Goal: Information Seeking & Learning: Learn about a topic

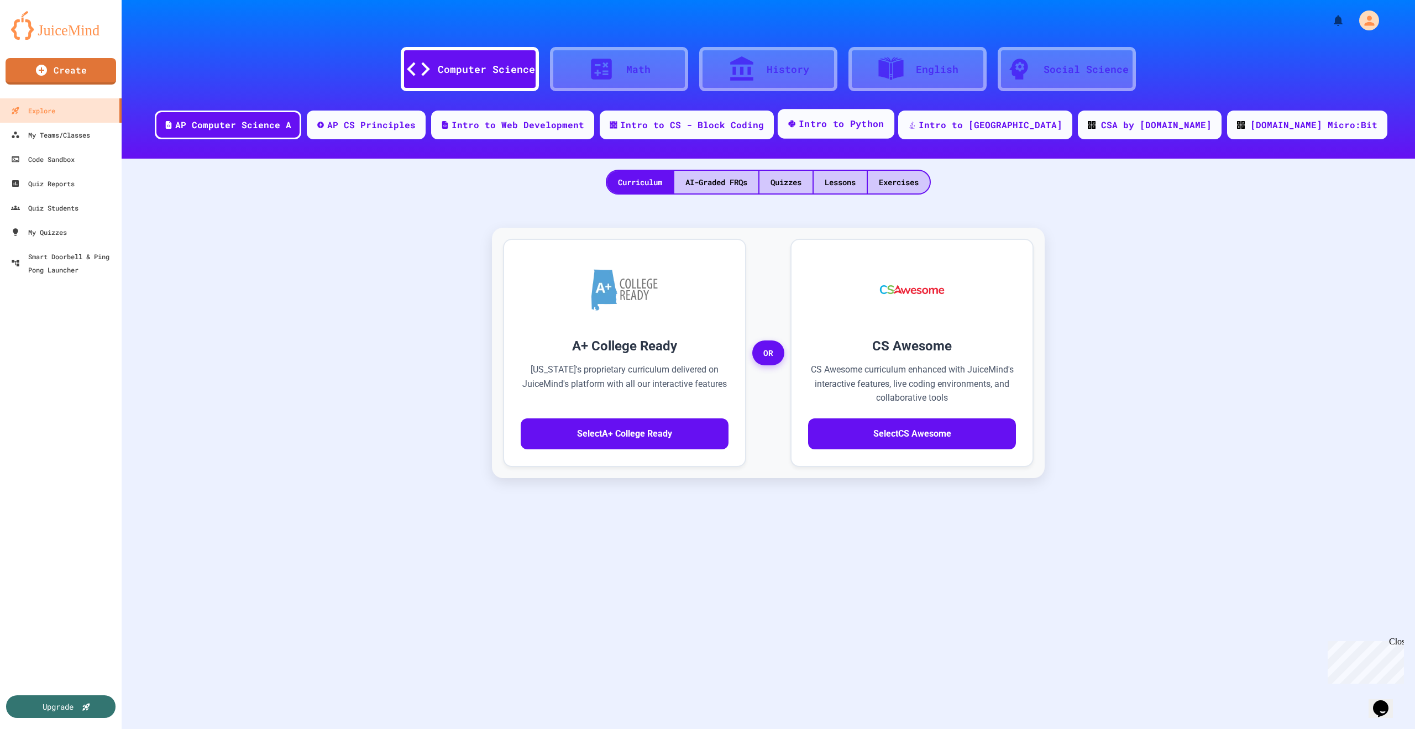
click at [884, 119] on div "Intro to Python" at bounding box center [842, 124] width 86 height 14
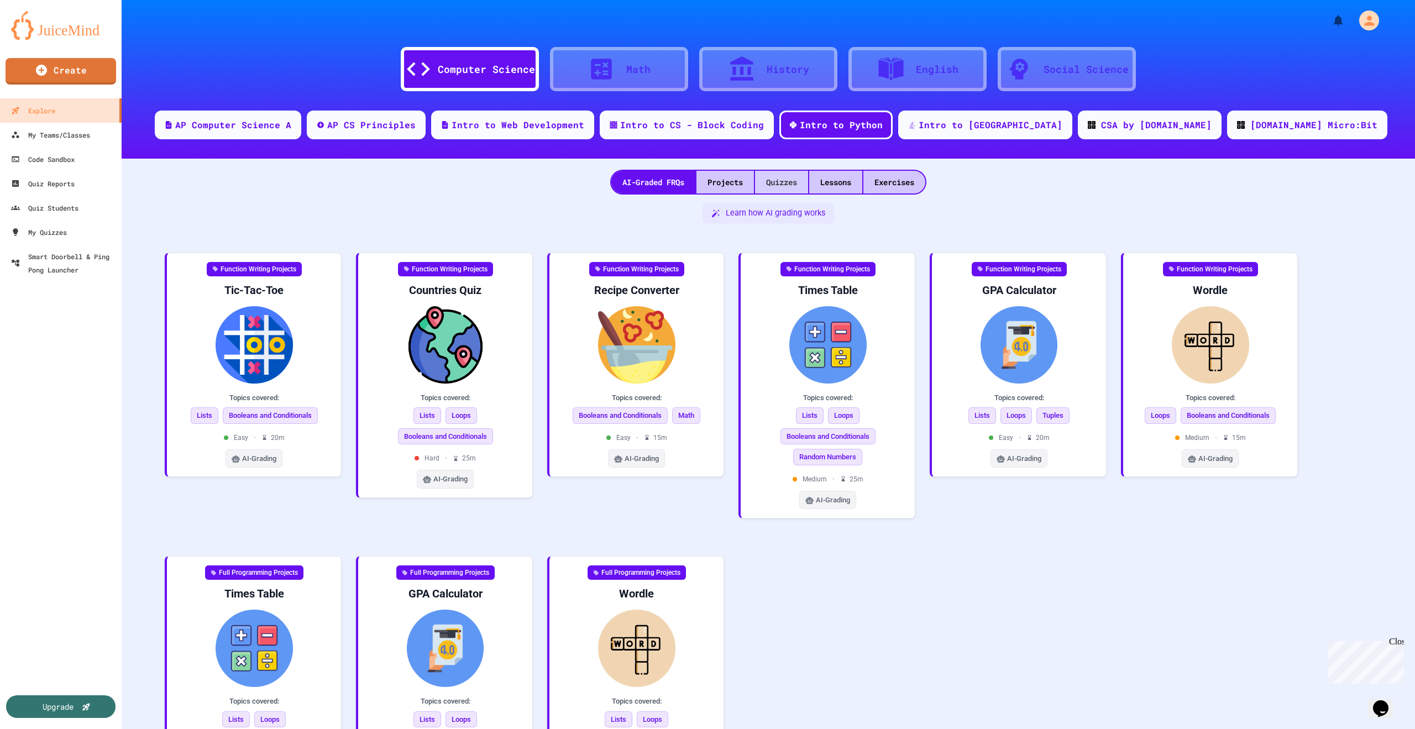
click at [790, 182] on div "Quizzes" at bounding box center [781, 182] width 53 height 23
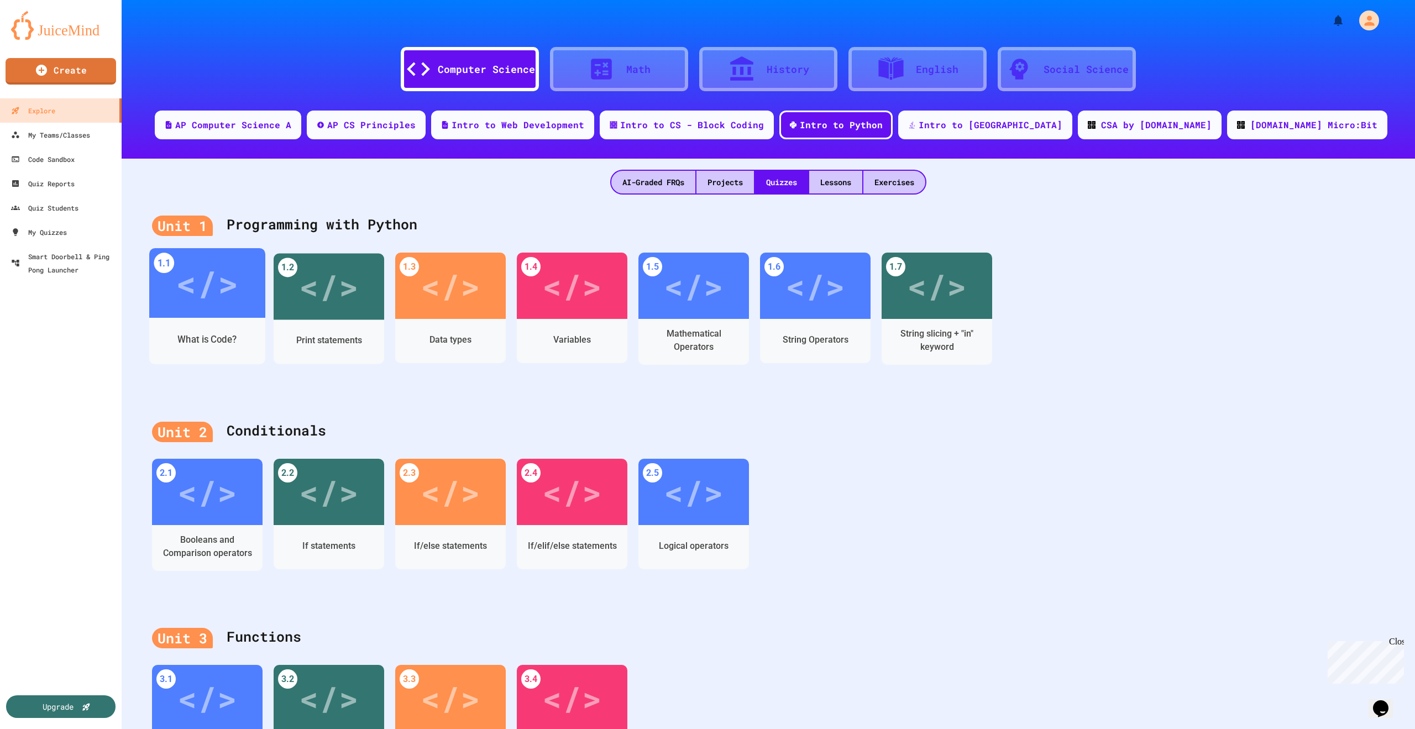
click at [204, 290] on div "</>" at bounding box center [207, 283] width 62 height 52
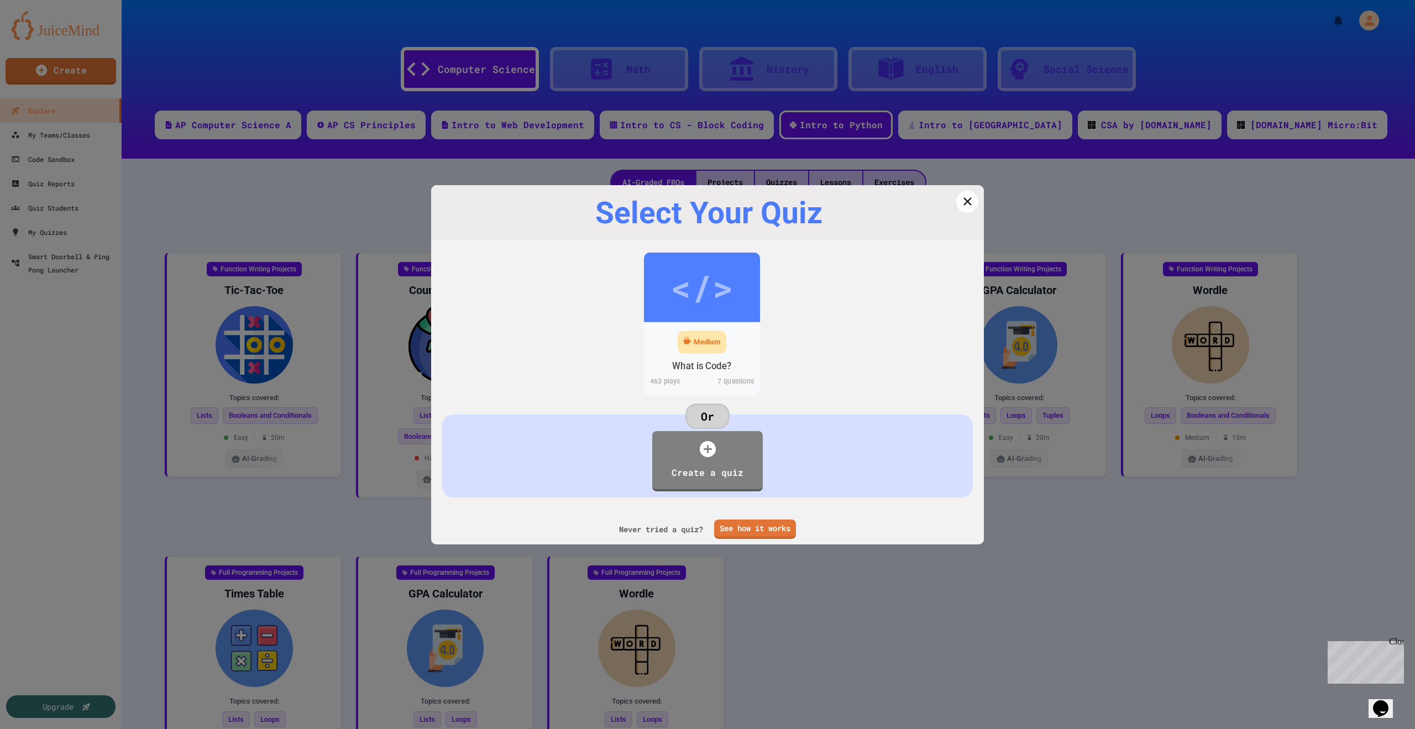
click at [706, 337] on div "Medium" at bounding box center [707, 342] width 27 height 11
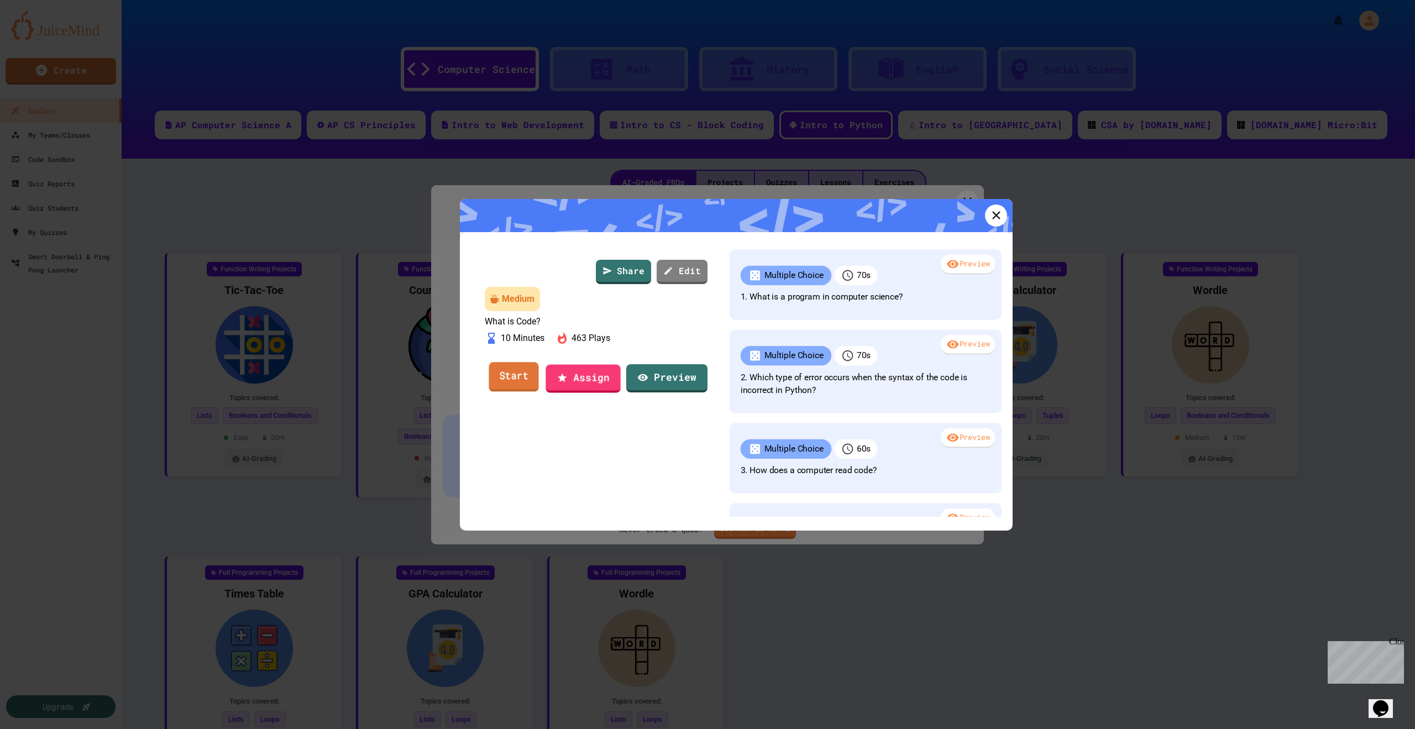
click at [514, 392] on link "Start" at bounding box center [514, 377] width 50 height 30
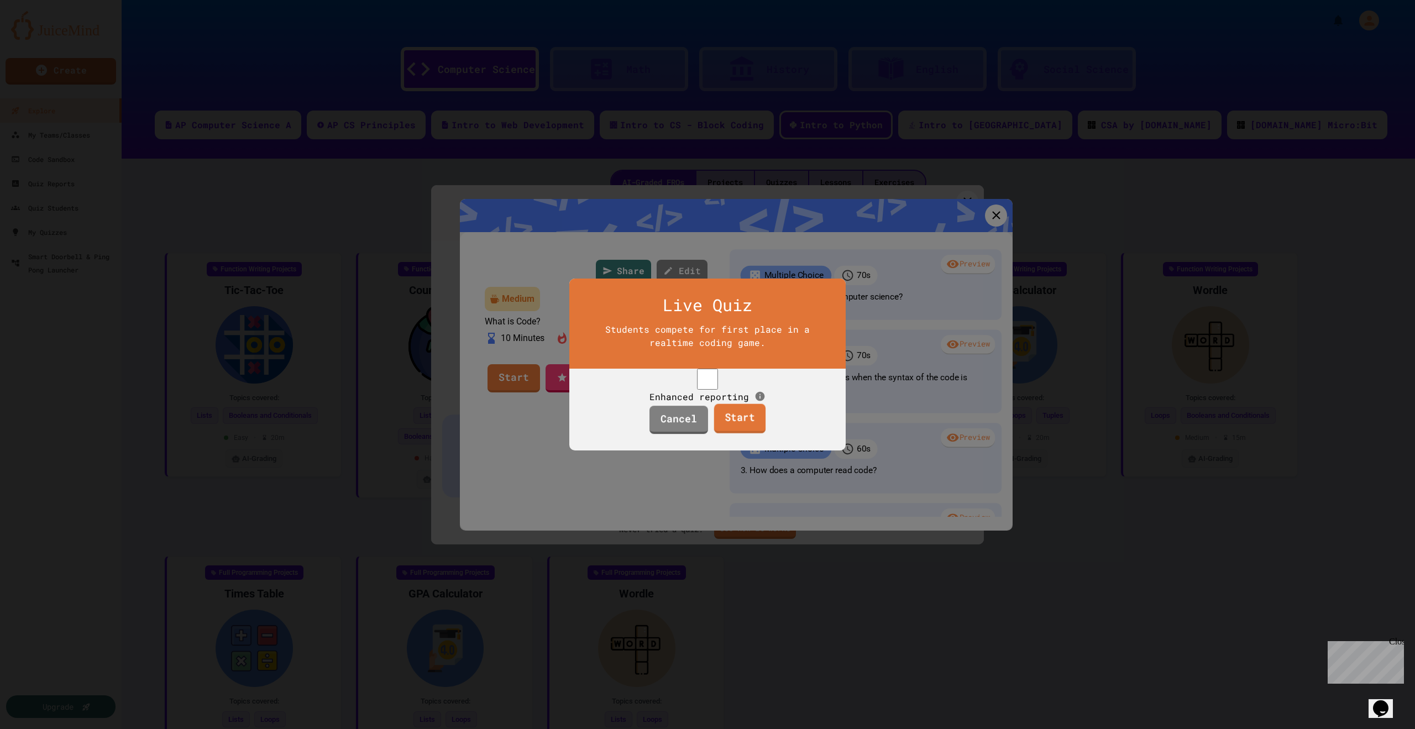
click at [741, 433] on link "Start" at bounding box center [739, 419] width 51 height 30
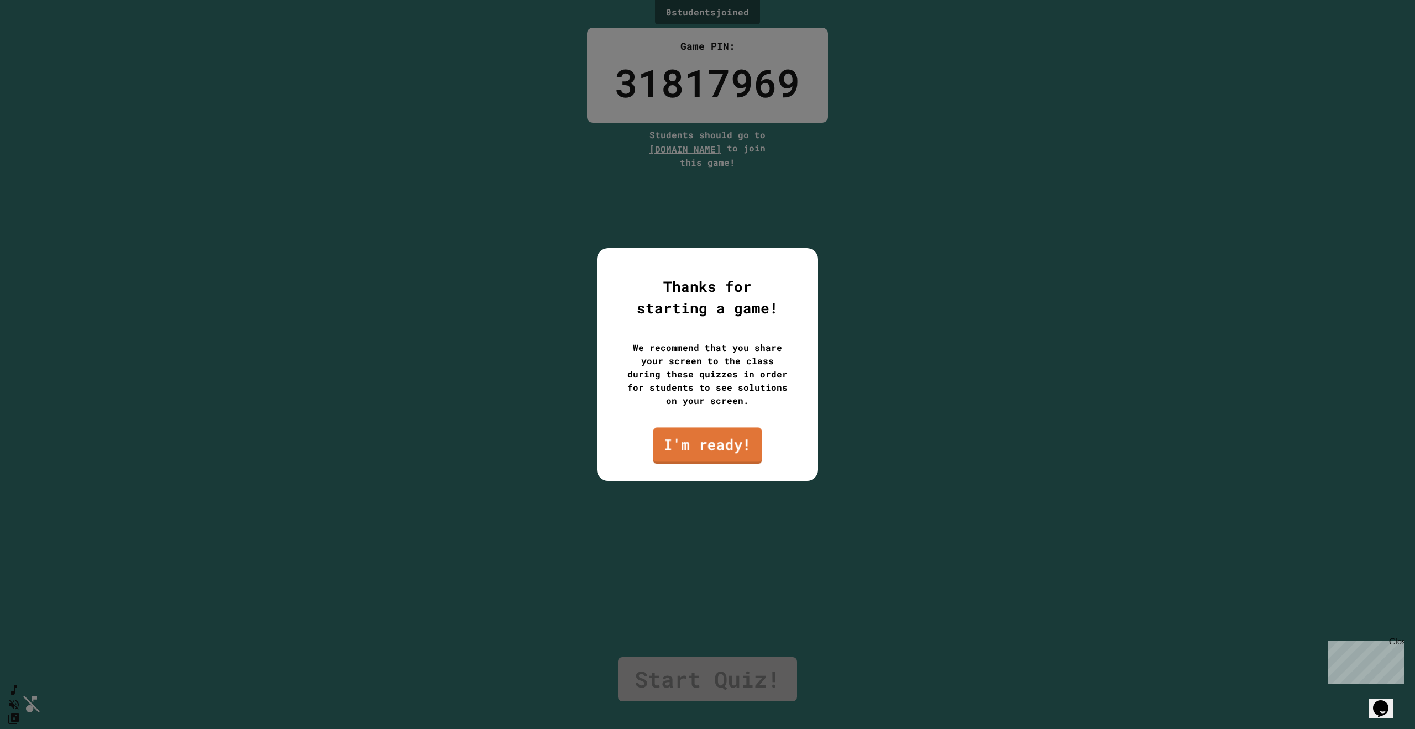
click at [721, 453] on link "I'm ready!" at bounding box center [707, 445] width 109 height 36
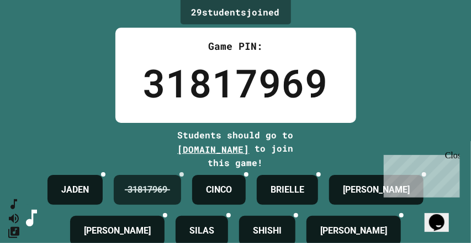
click at [192, 180] on icon at bounding box center [189, 181] width 8 height 8
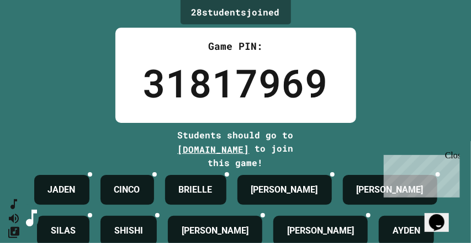
drag, startPoint x: 411, startPoint y: 17, endPoint x: 405, endPoint y: 1, distance: 17.9
click at [411, 17] on div "28 student s joined Game PIN: 31817969 Students should go to [DOMAIN_NAME] to j…" at bounding box center [235, 121] width 471 height 243
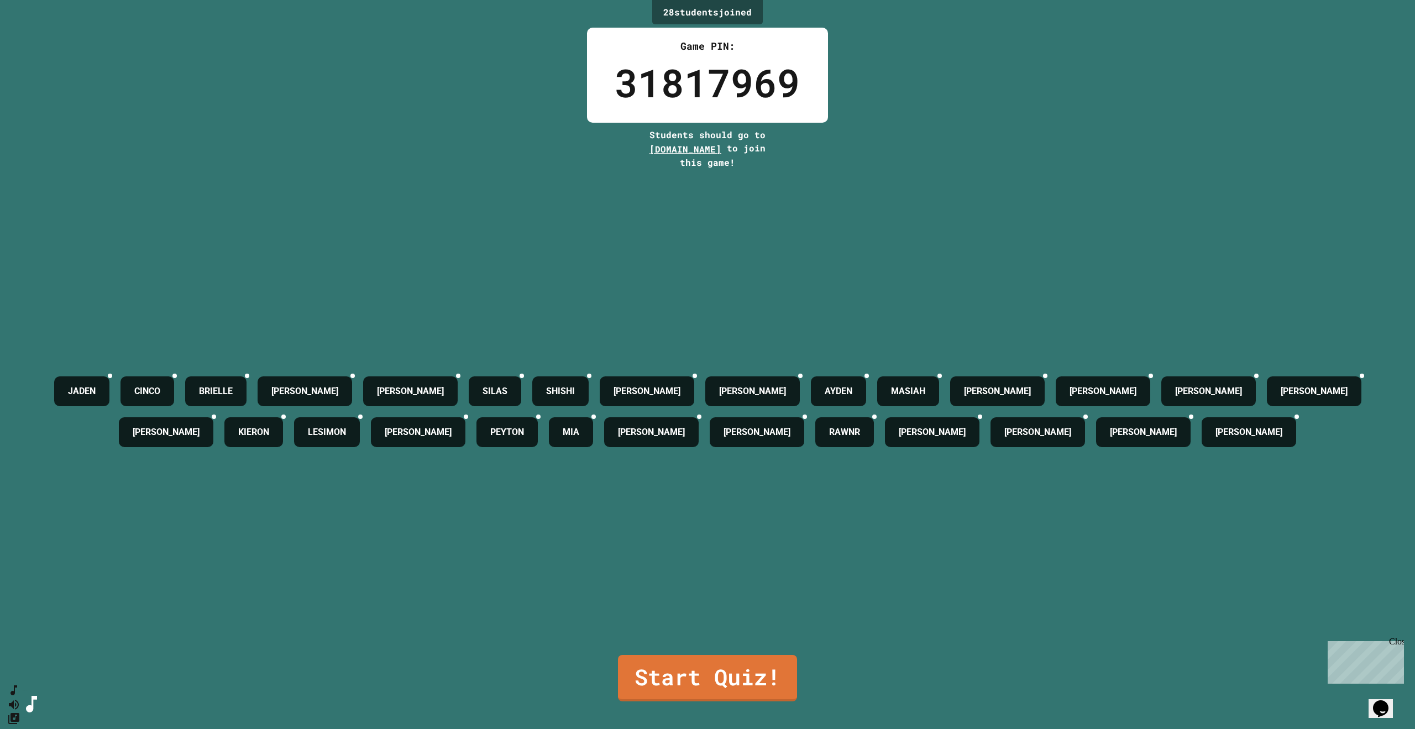
click at [1191, 90] on div "28 student s joined Game PIN: 31817969 Students should go to [DOMAIN_NAME] to j…" at bounding box center [707, 364] width 1415 height 729
click at [743, 659] on link "Start Quiz!" at bounding box center [707, 677] width 177 height 49
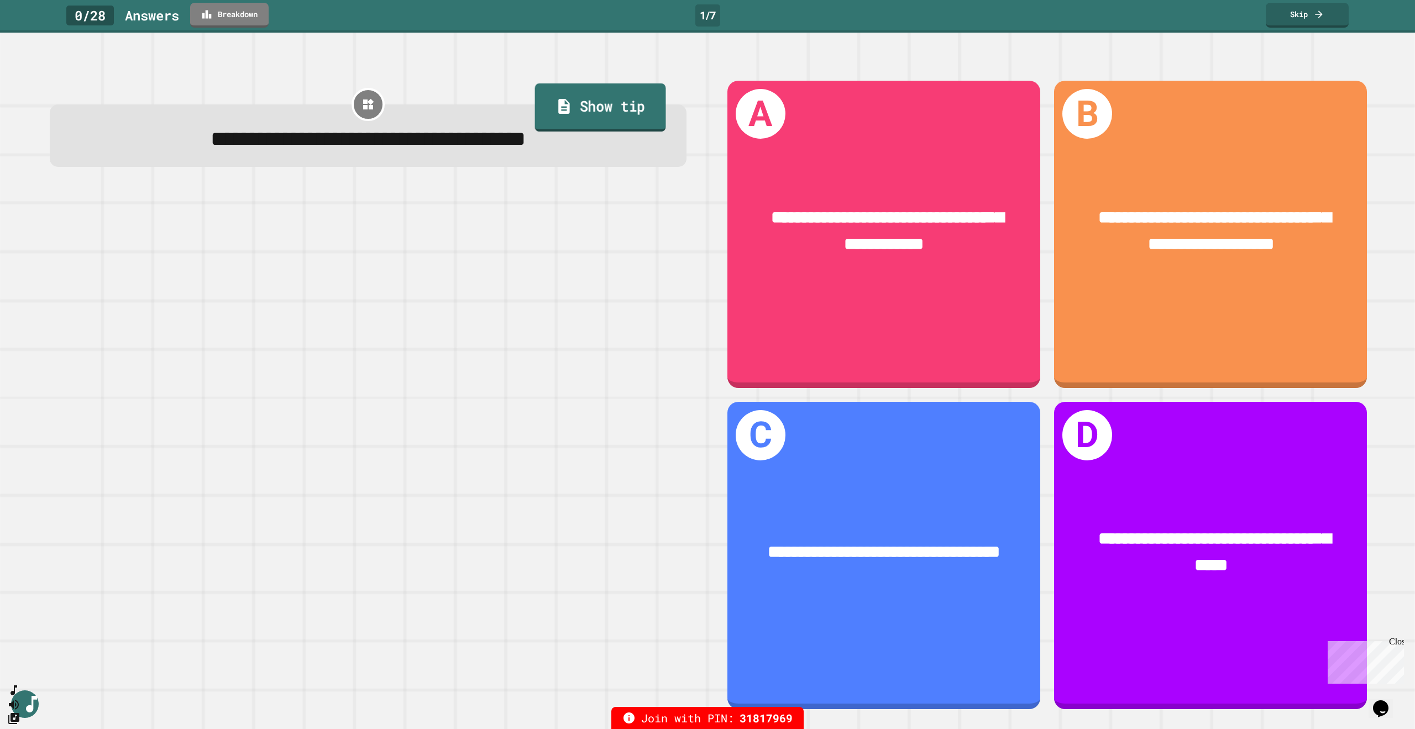
click at [606, 102] on link "Show tip" at bounding box center [600, 107] width 131 height 48
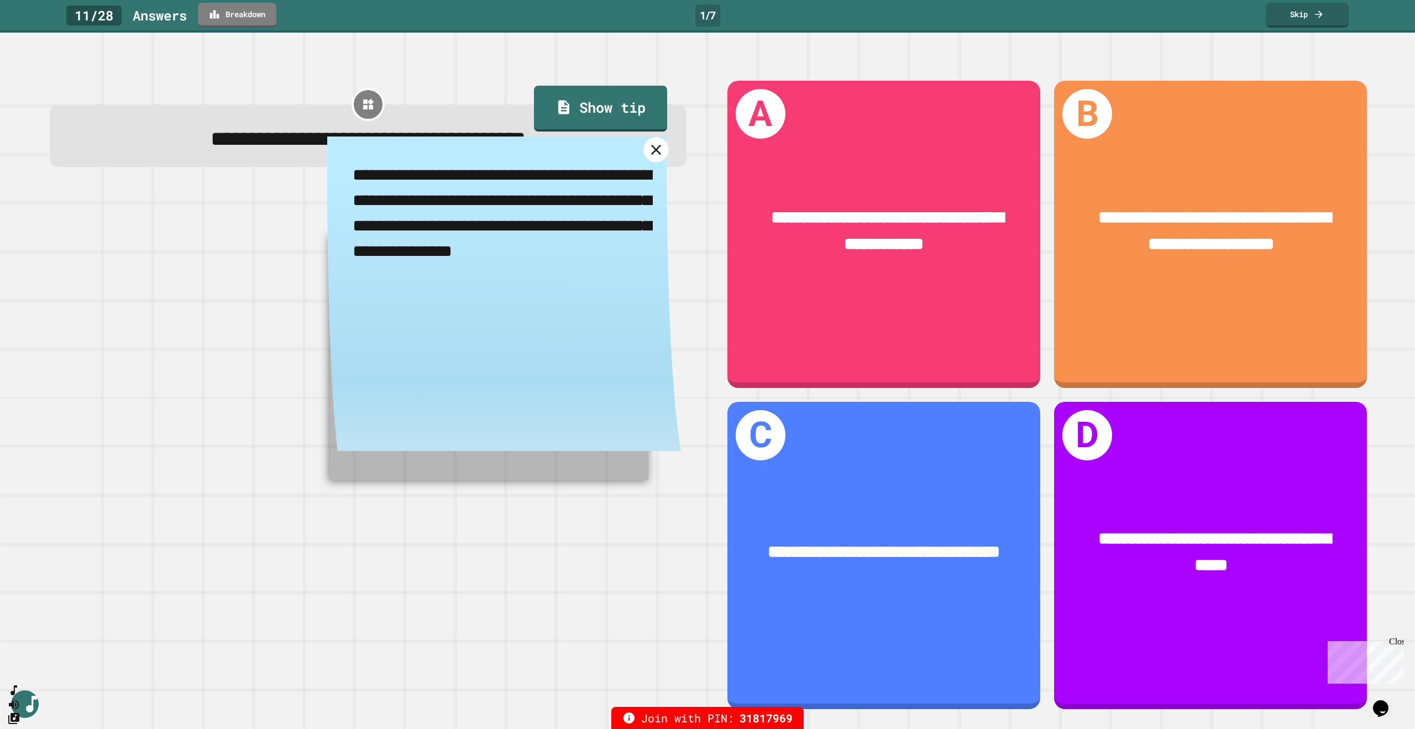
click at [651, 154] on icon at bounding box center [655, 149] width 17 height 17
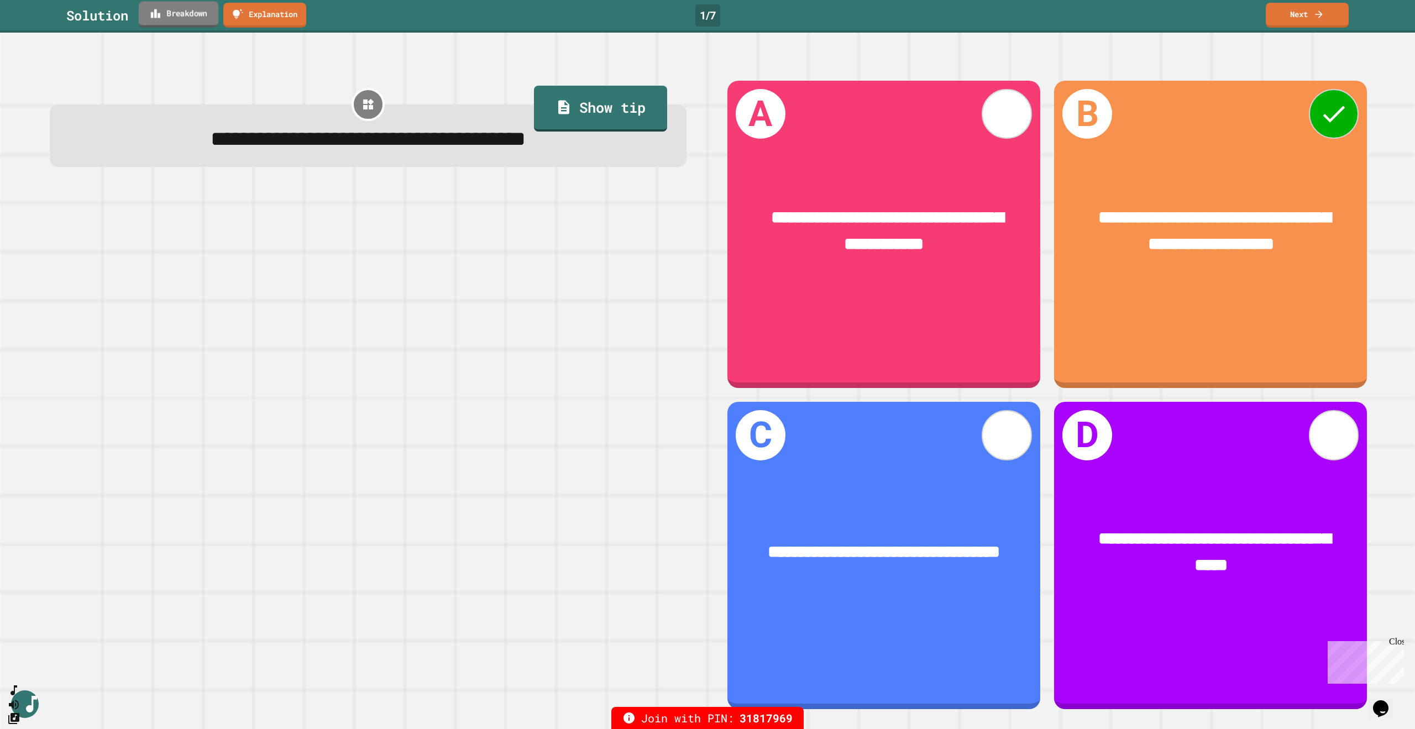
click at [177, 17] on link "Breakdown" at bounding box center [179, 14] width 80 height 26
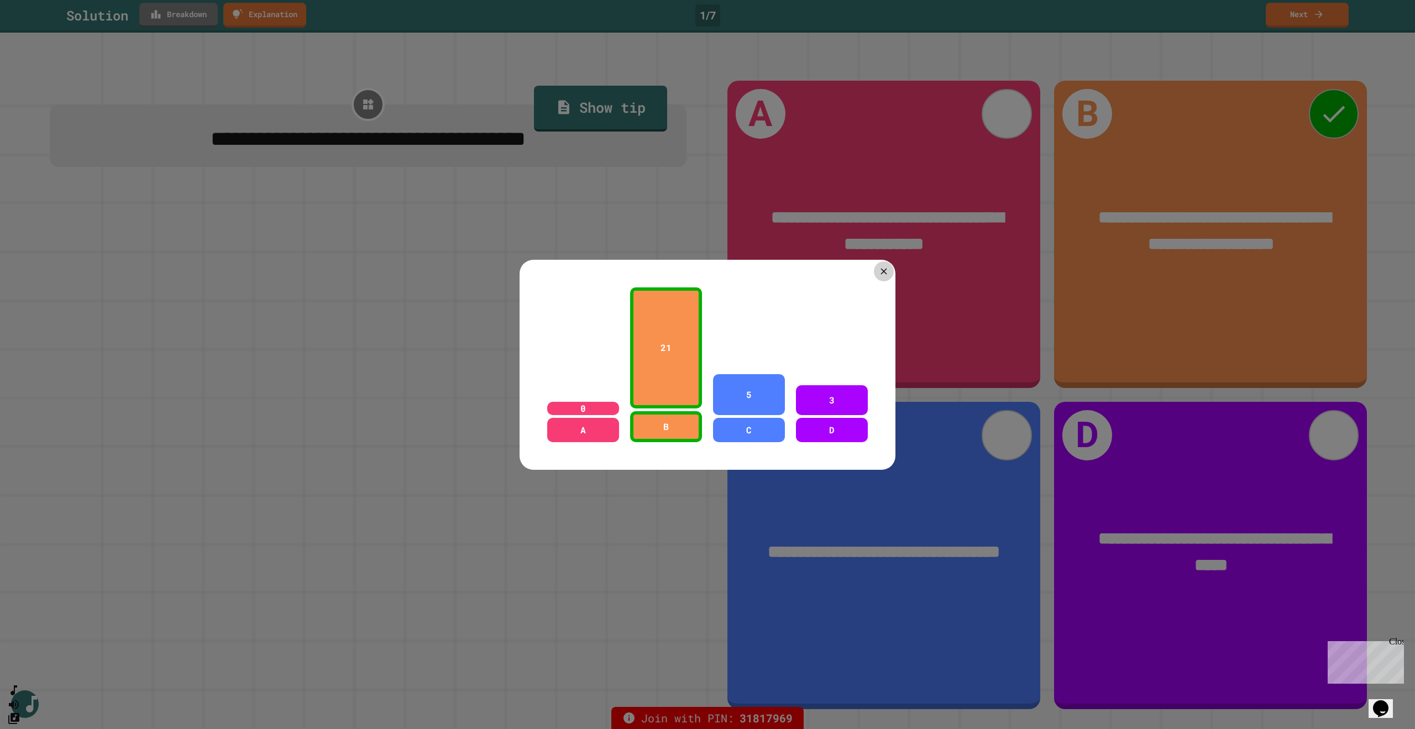
click at [884, 266] on icon at bounding box center [883, 271] width 11 height 11
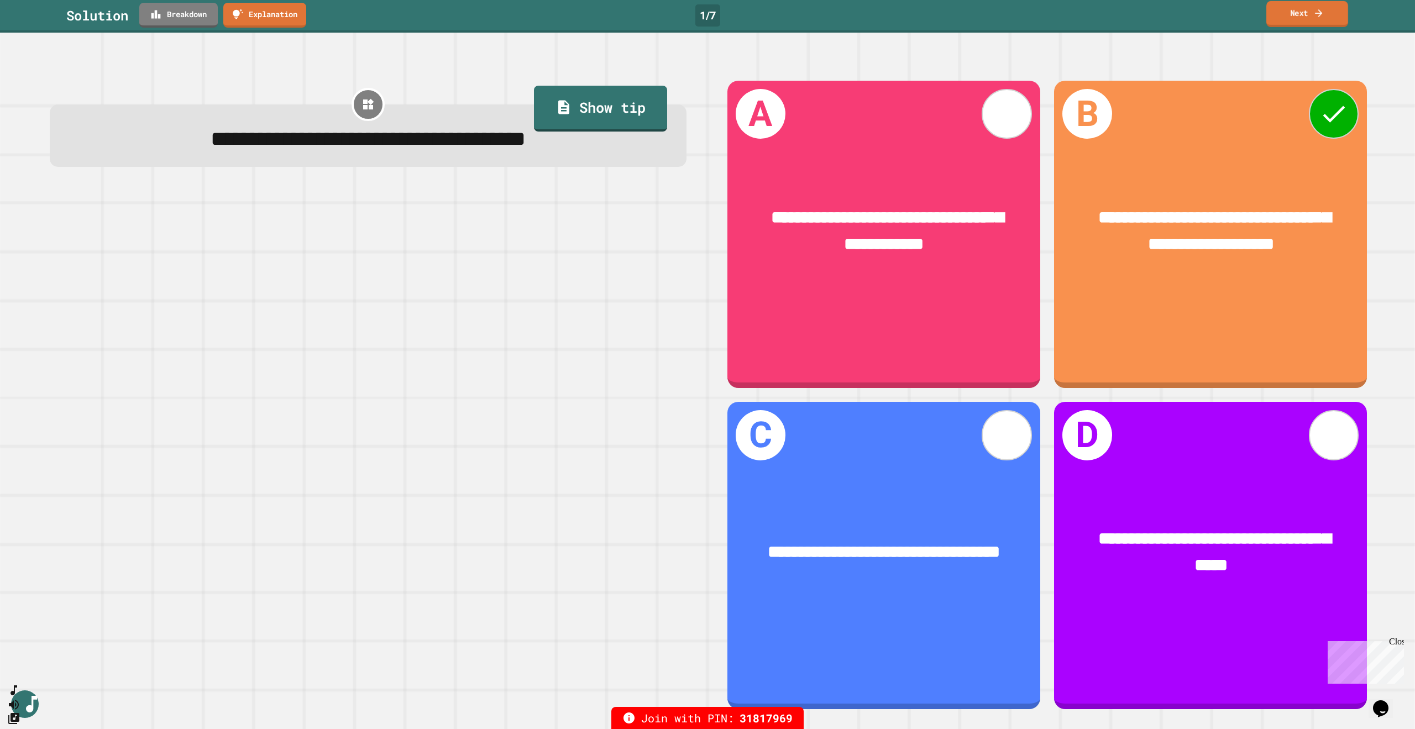
click at [1313, 15] on icon at bounding box center [1318, 13] width 11 height 12
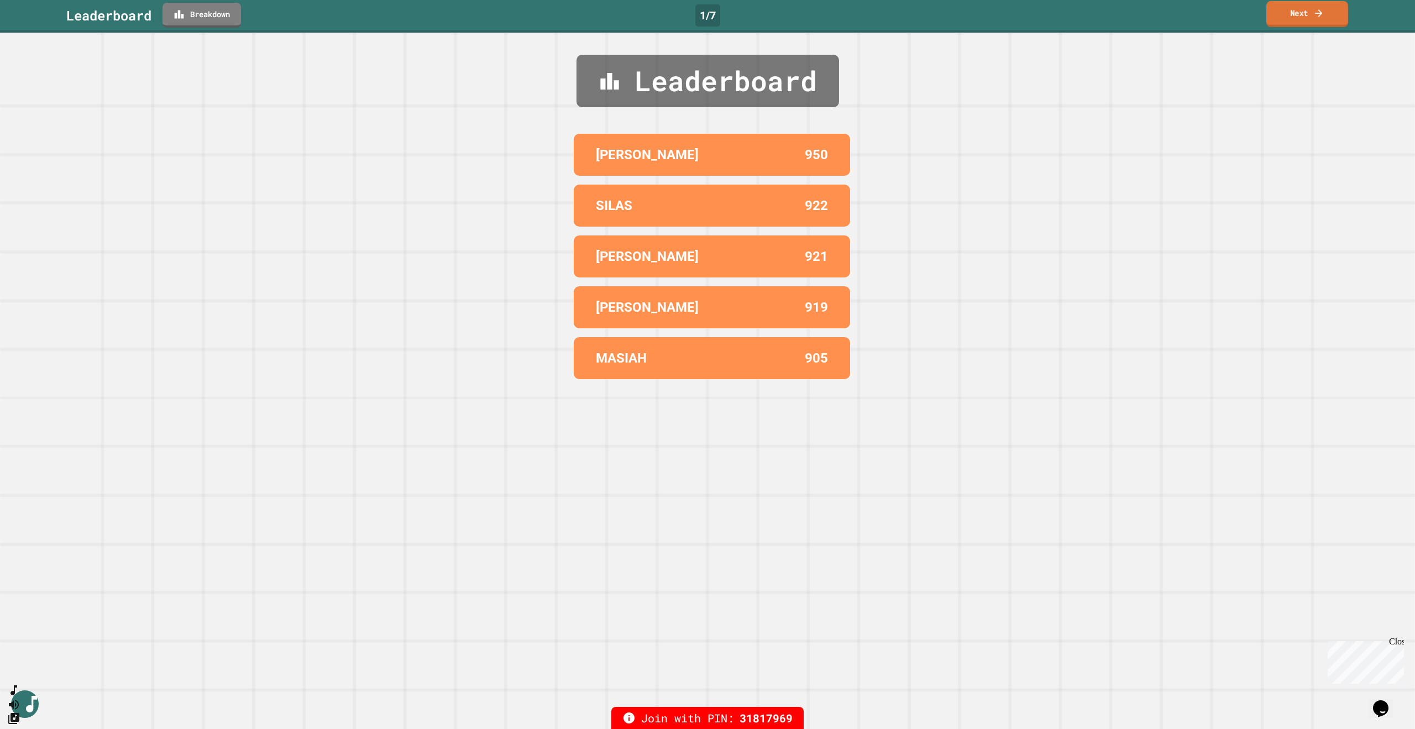
click at [1305, 21] on link "Next" at bounding box center [1307, 14] width 82 height 26
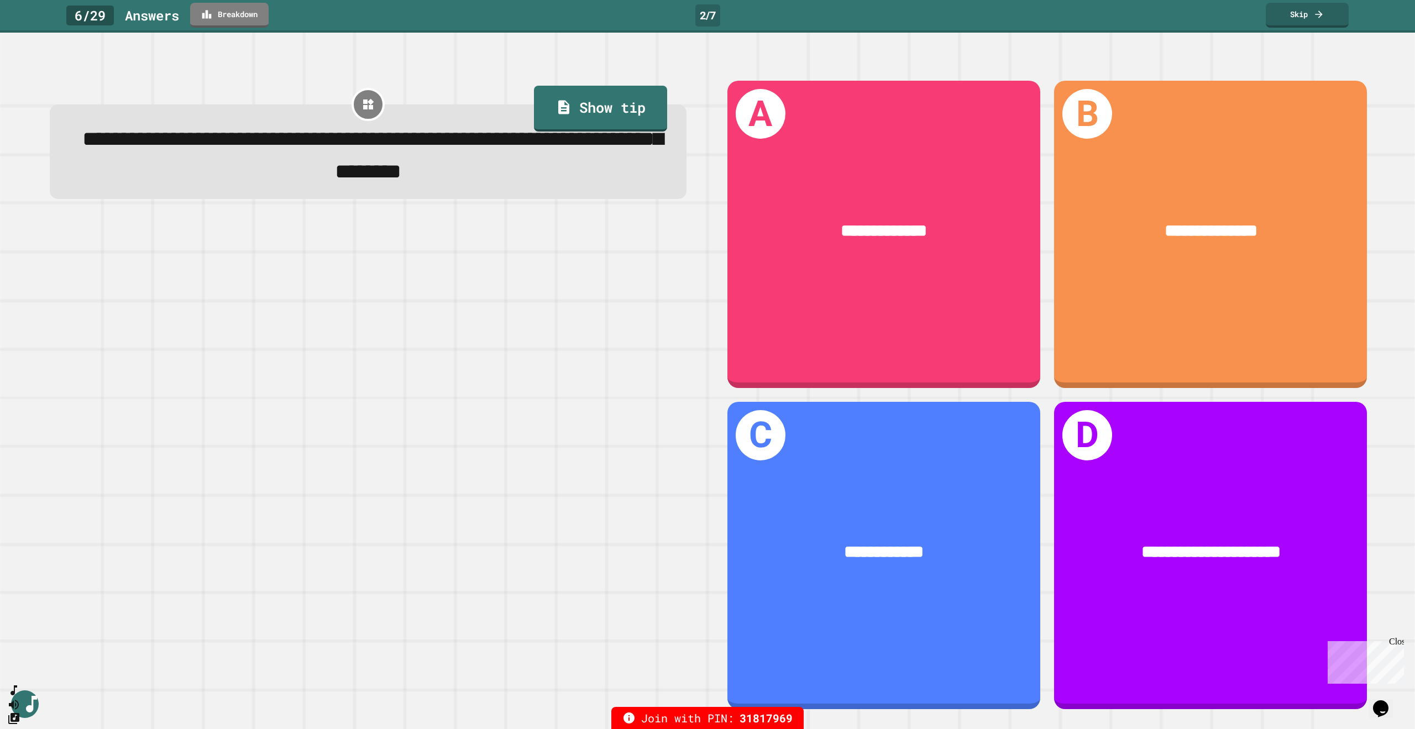
click at [613, 125] on div "**********" at bounding box center [368, 156] width 597 height 65
click at [609, 99] on link "Show tip" at bounding box center [600, 107] width 129 height 48
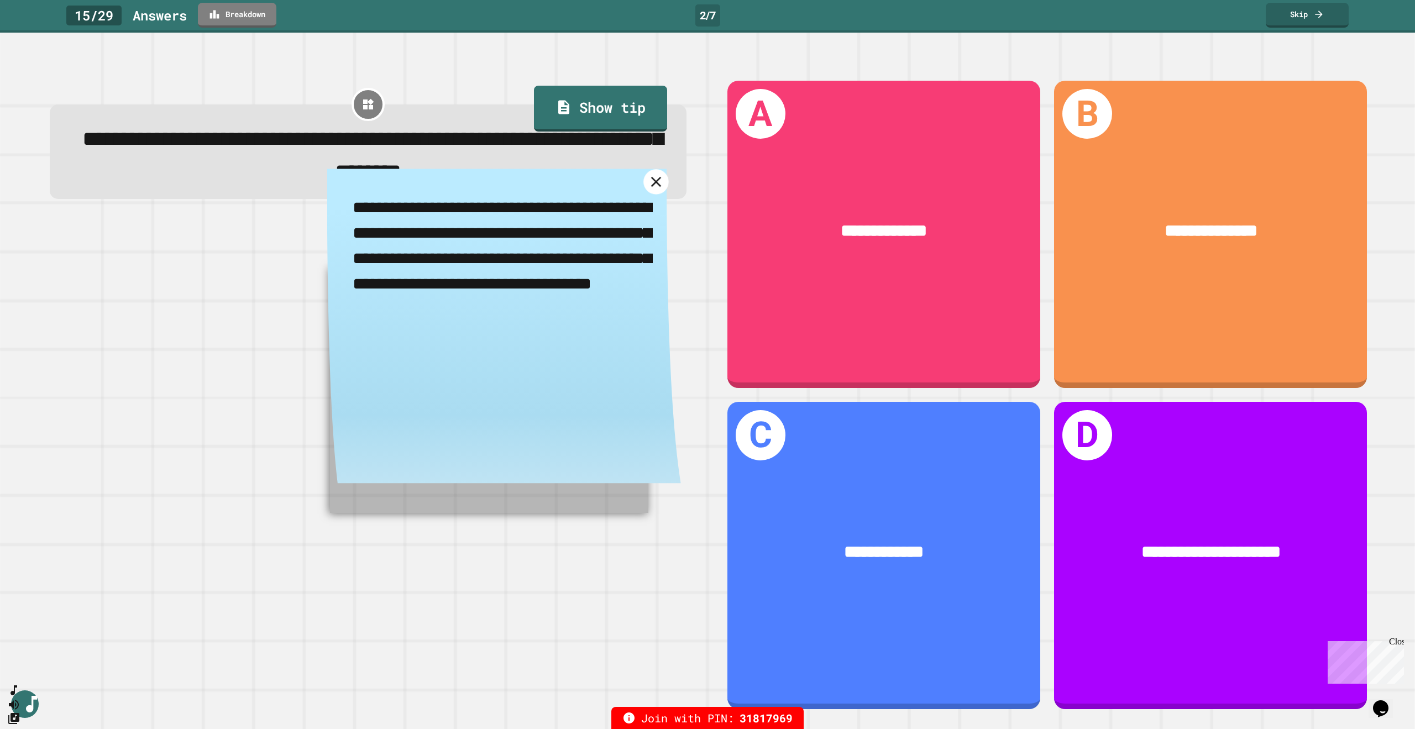
click at [651, 191] on icon at bounding box center [655, 182] width 17 height 17
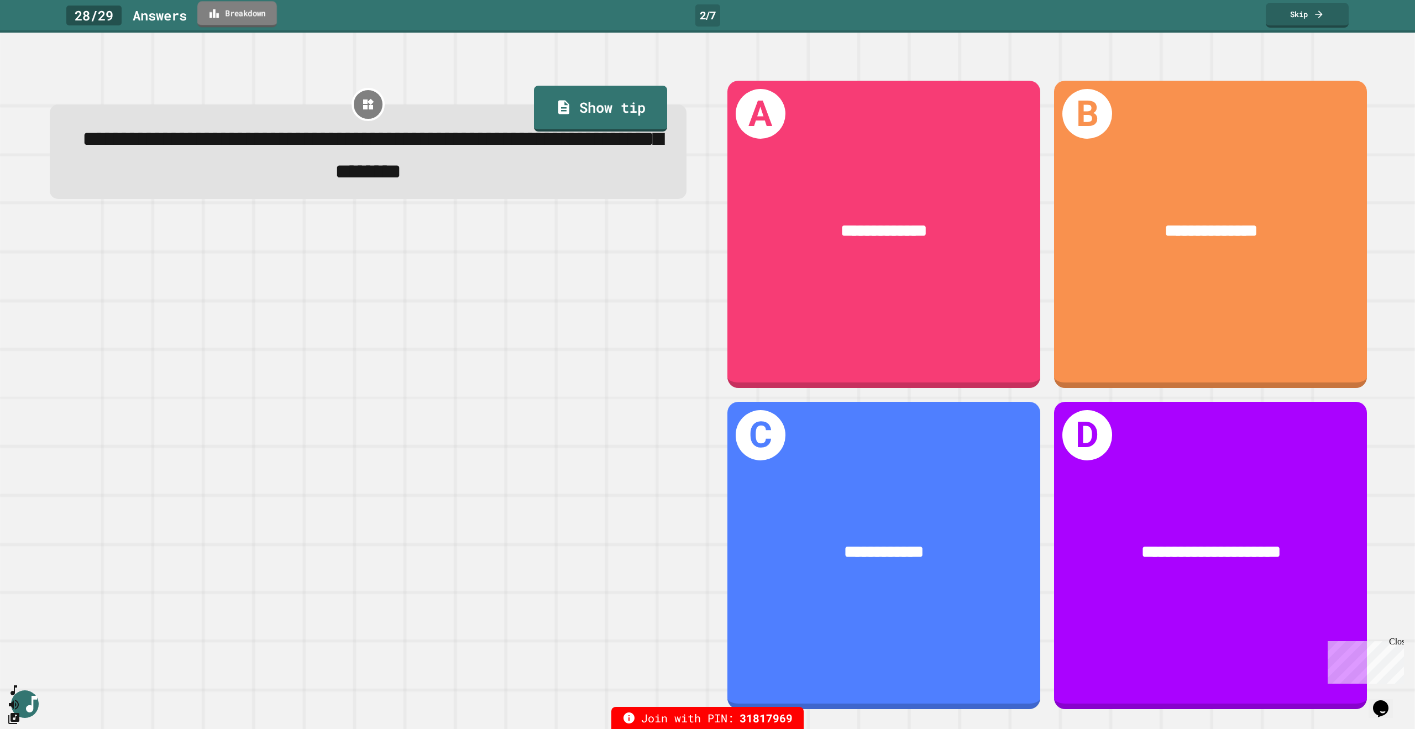
click at [251, 13] on link "Breakdown" at bounding box center [237, 14] width 80 height 26
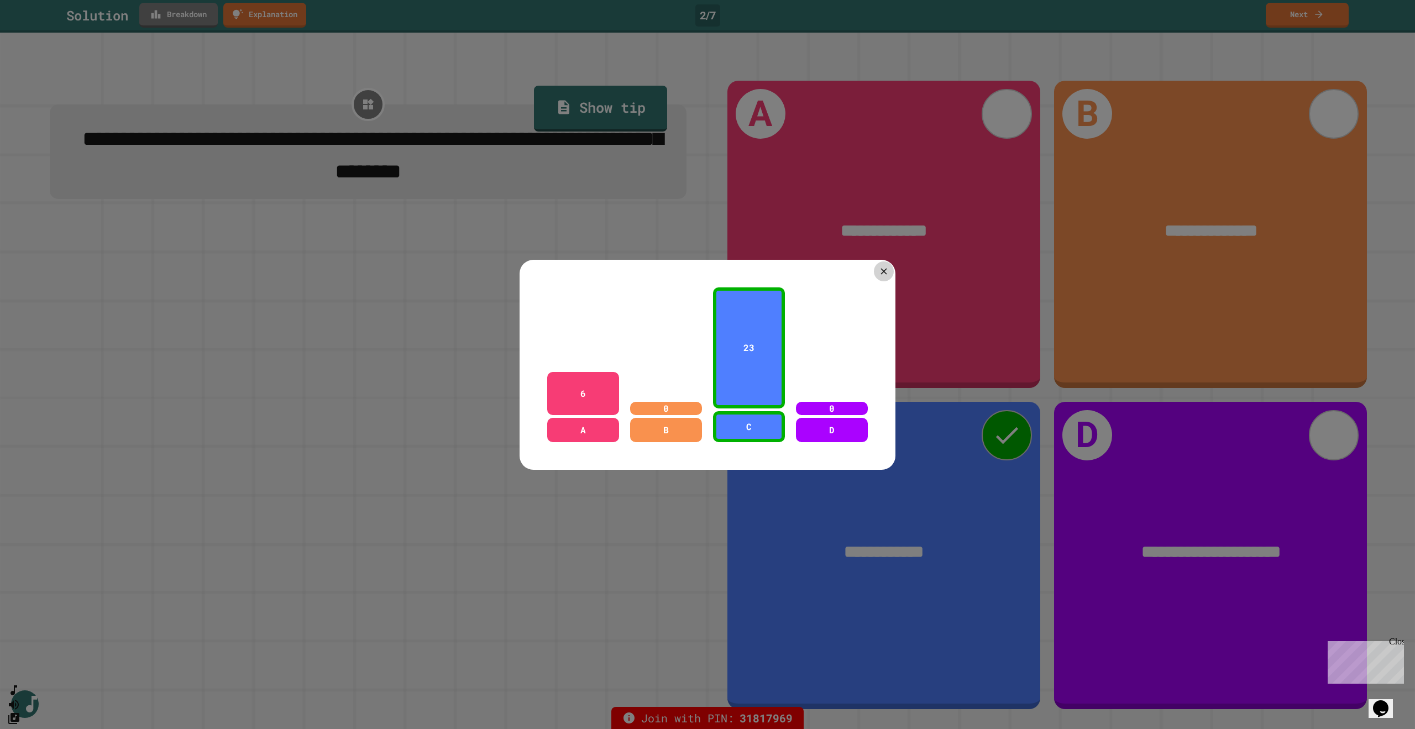
click at [884, 267] on icon at bounding box center [883, 271] width 11 height 11
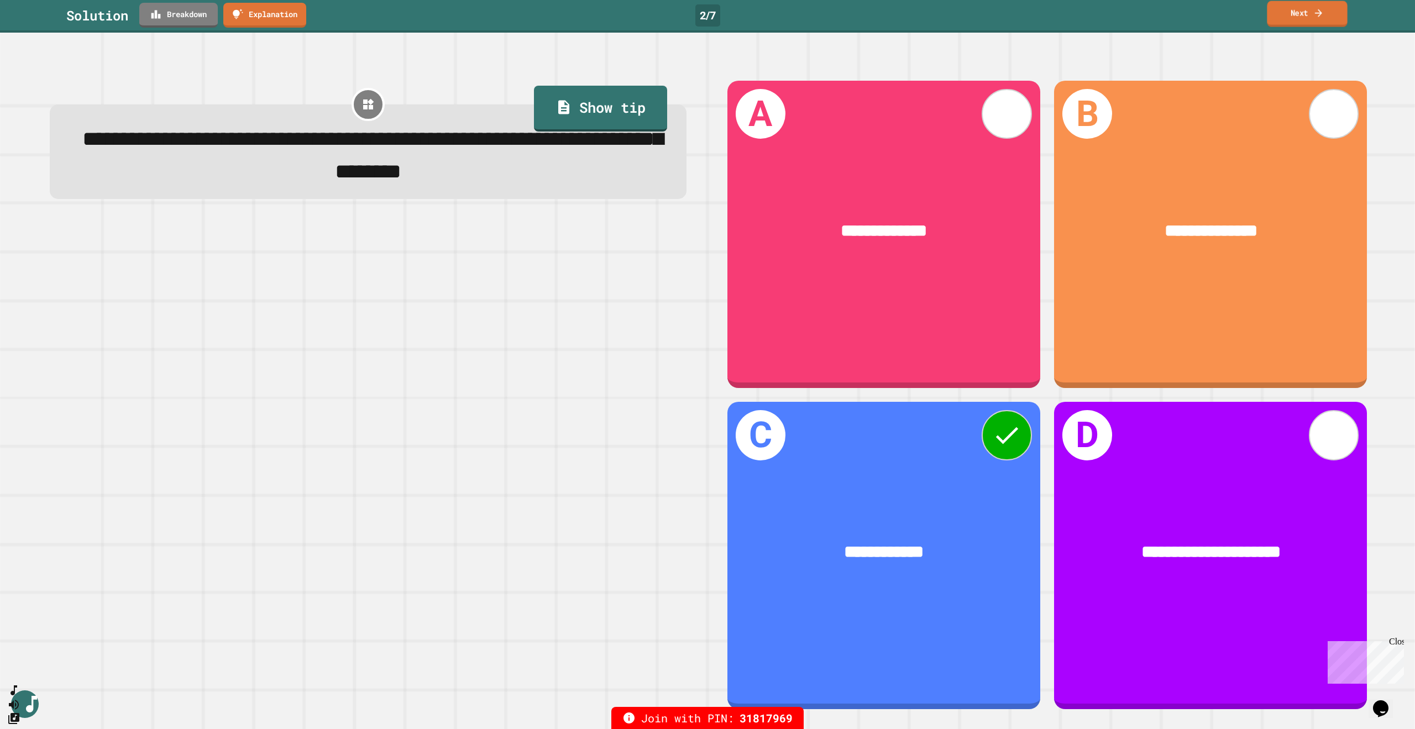
click at [1302, 15] on link "Next" at bounding box center [1307, 14] width 80 height 26
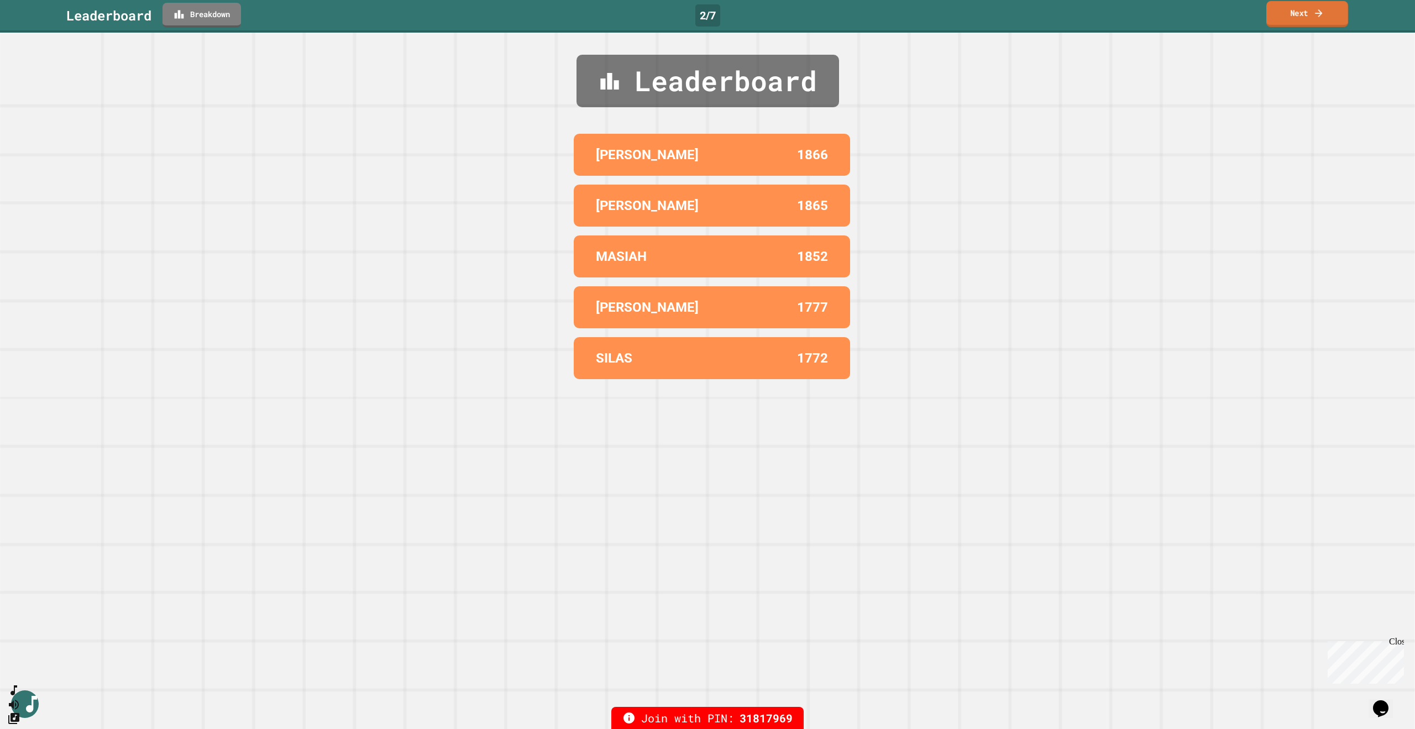
click at [1299, 18] on link "Next" at bounding box center [1307, 14] width 82 height 26
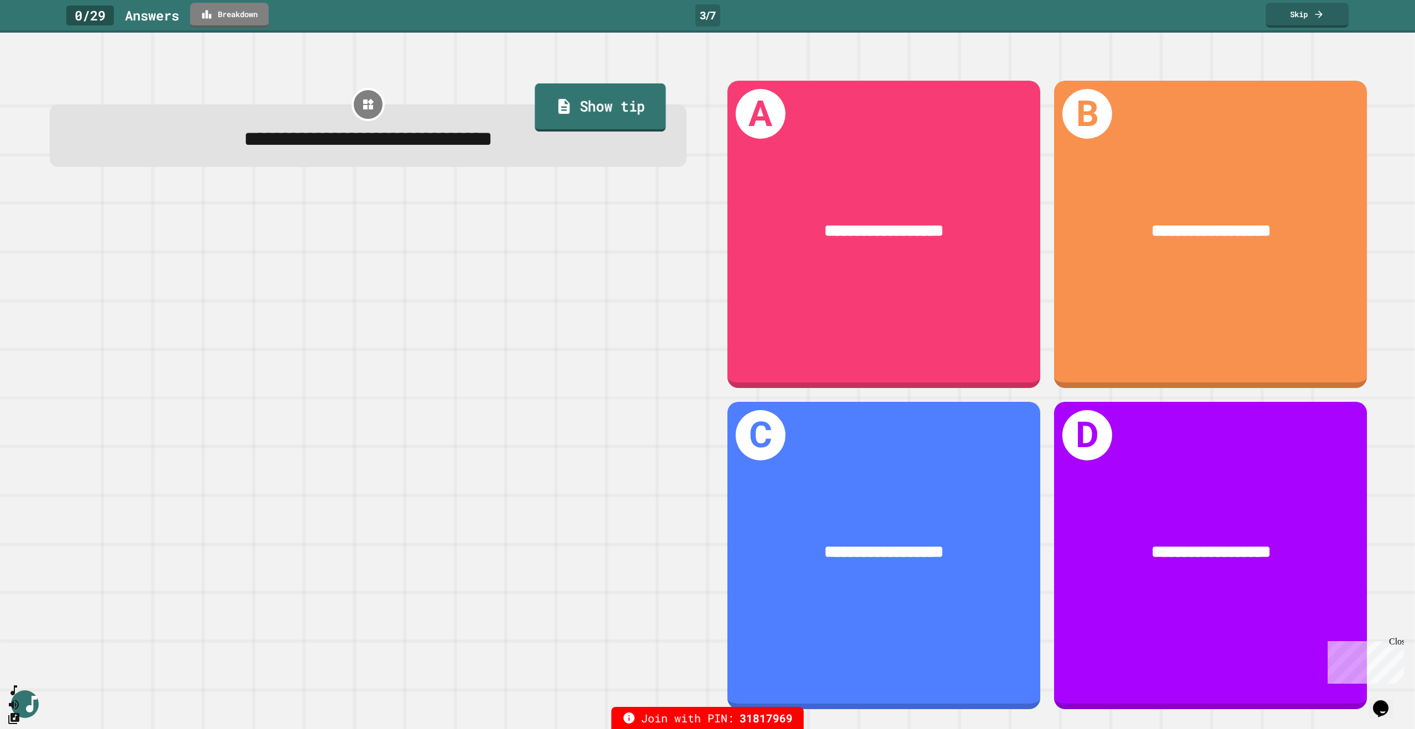
click at [610, 114] on link "Show tip" at bounding box center [600, 107] width 131 height 48
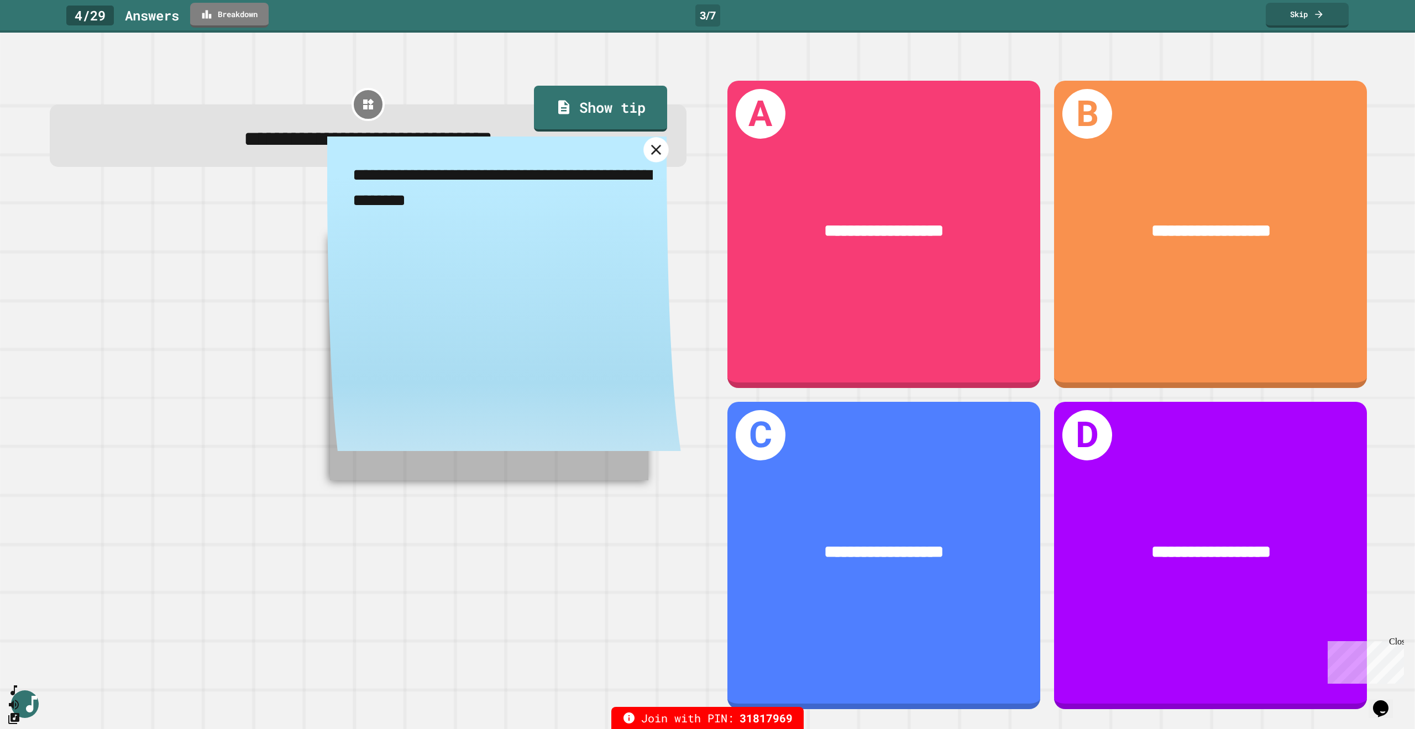
click at [651, 150] on icon at bounding box center [656, 150] width 10 height 10
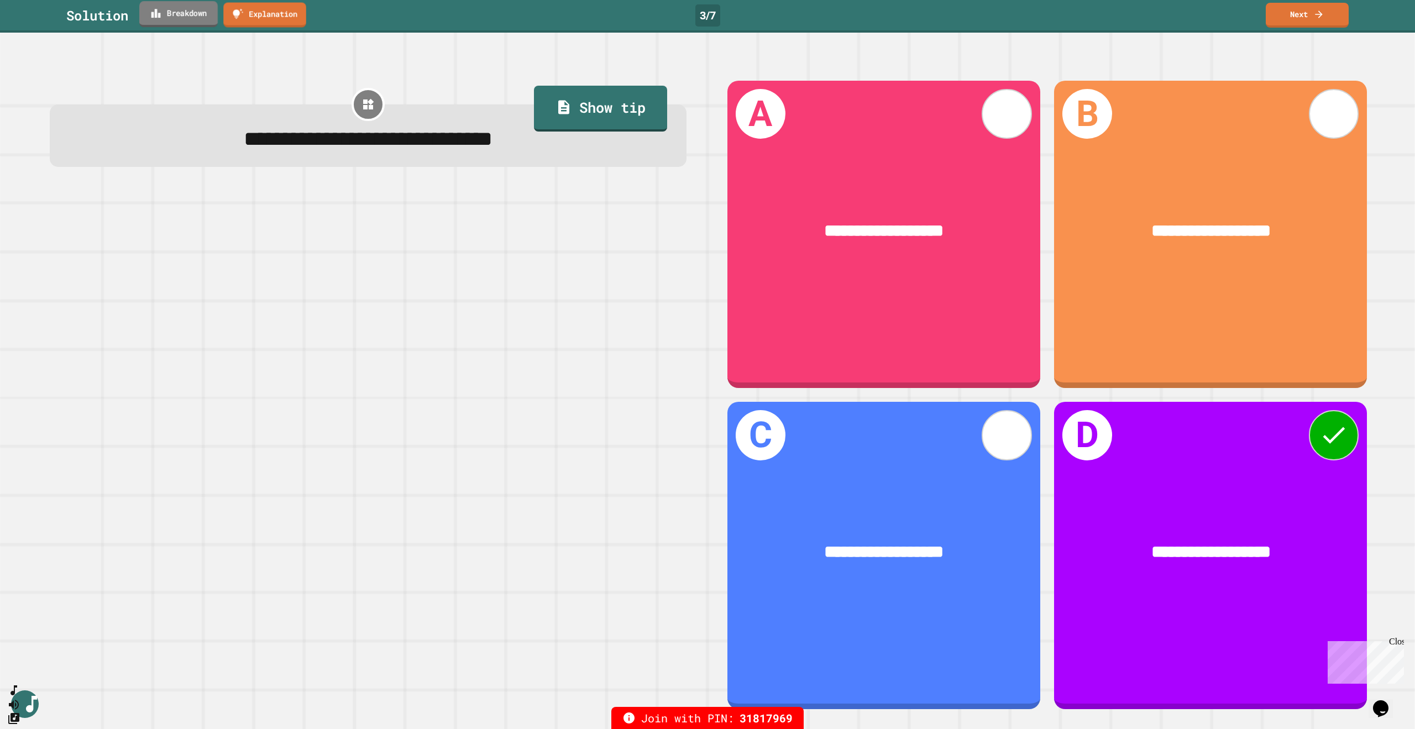
click at [150, 17] on link "Breakdown" at bounding box center [178, 14] width 78 height 26
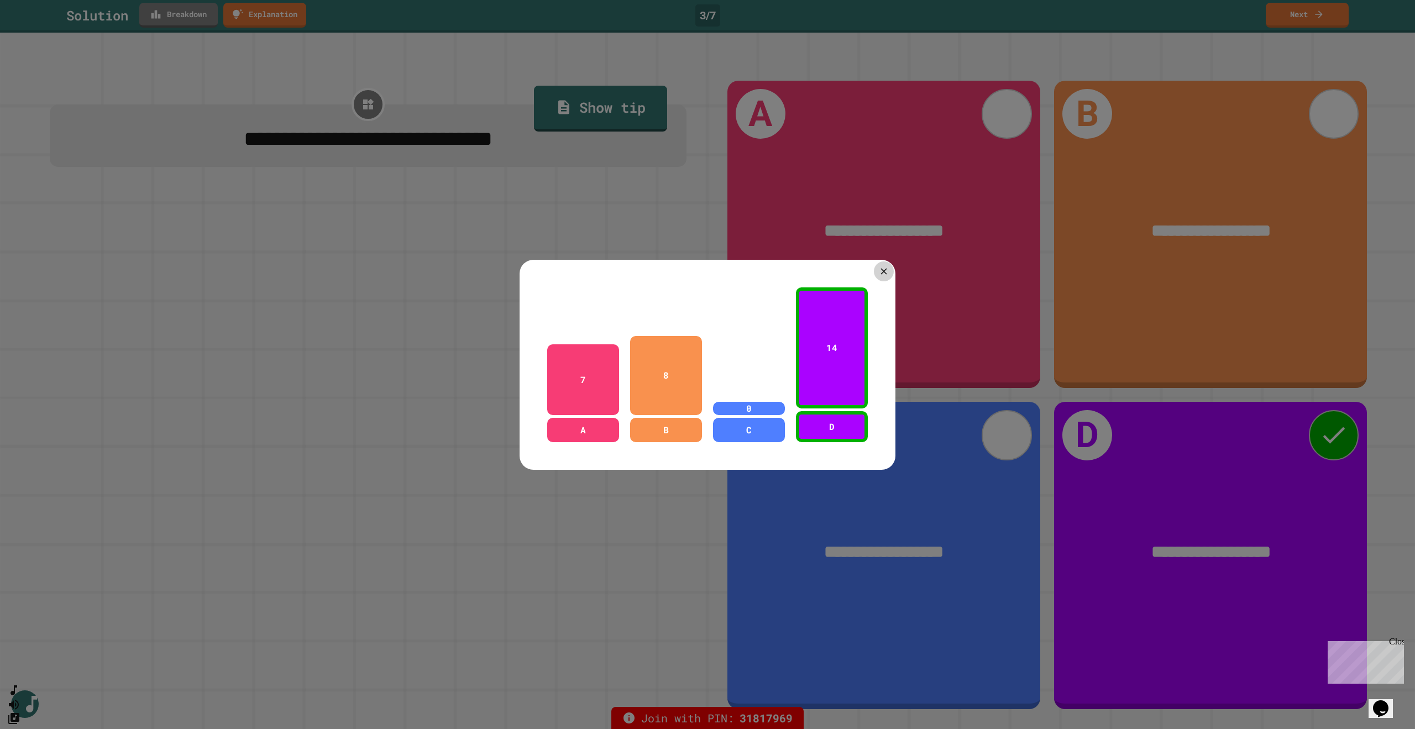
click at [880, 269] on icon at bounding box center [883, 271] width 6 height 6
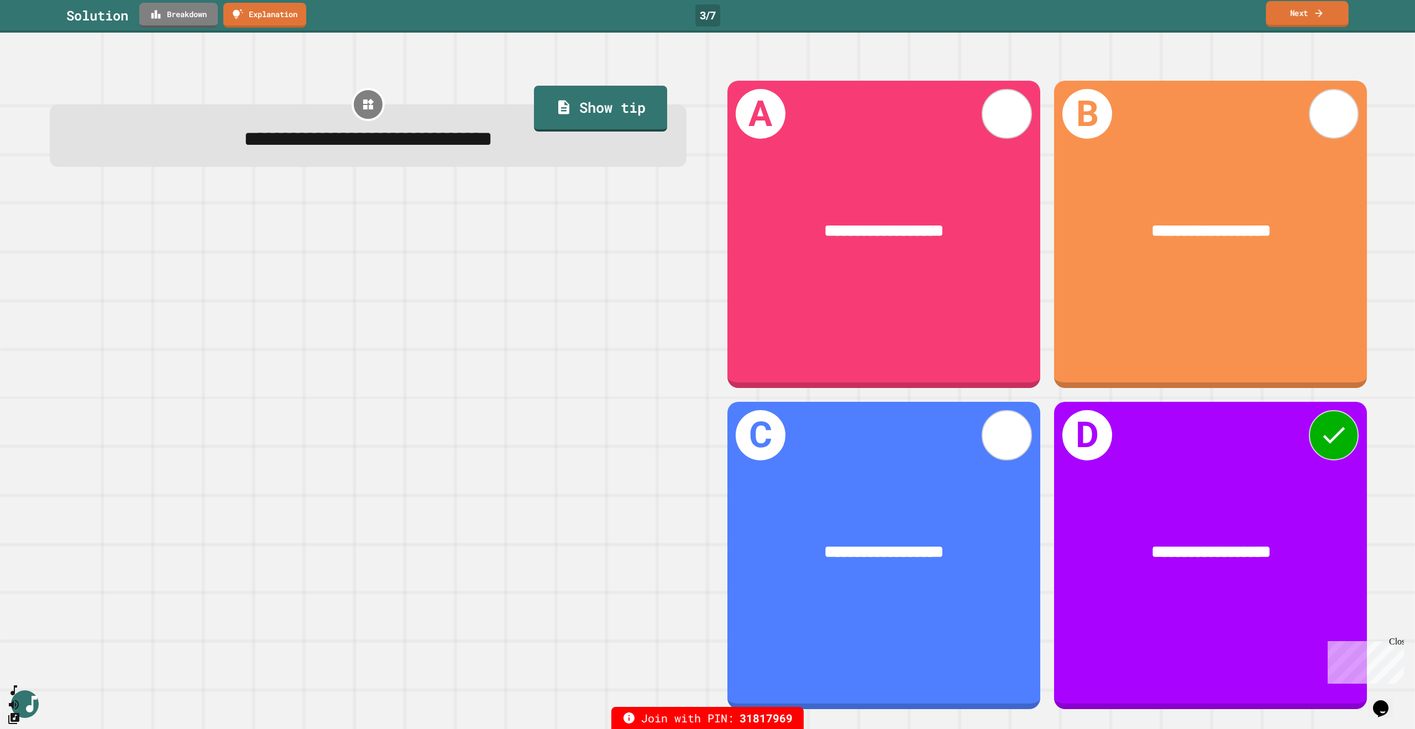
click at [1302, 22] on link "Next" at bounding box center [1307, 14] width 82 height 26
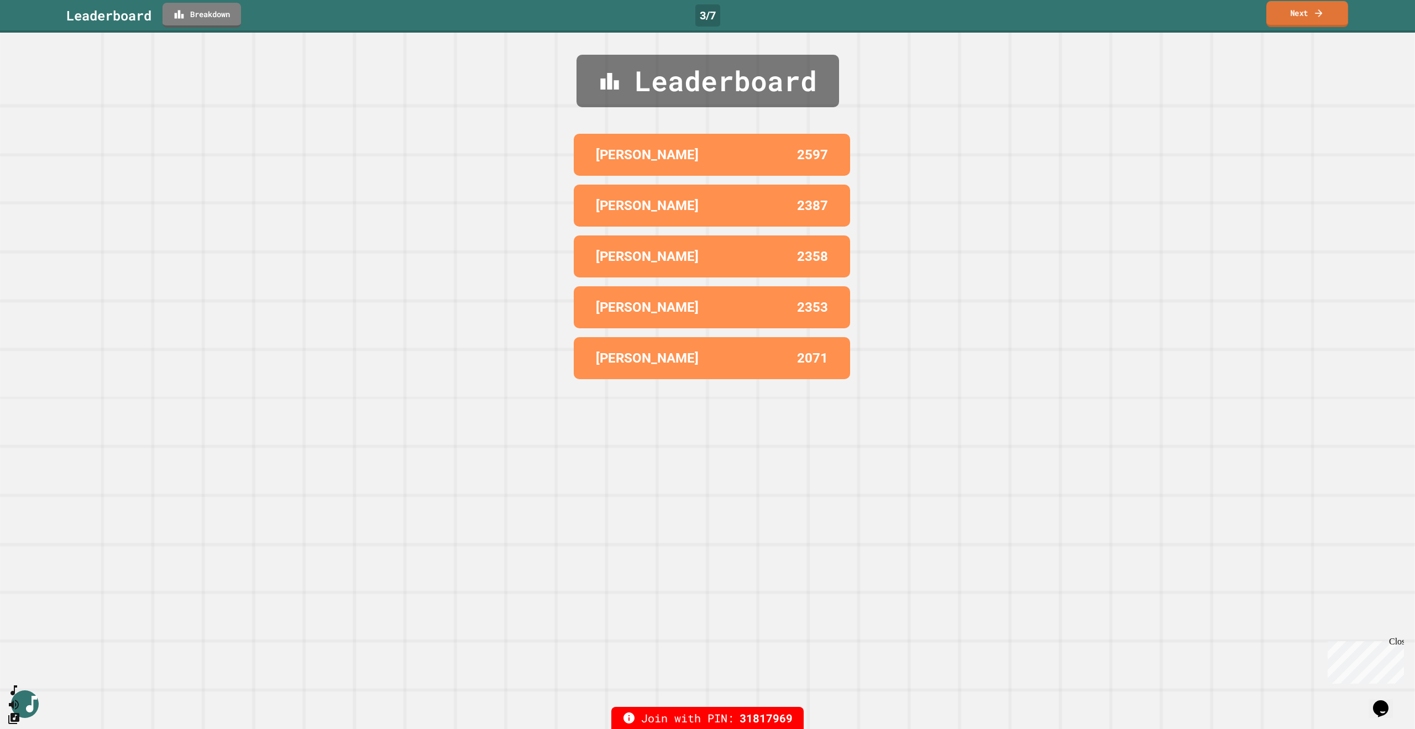
click at [1302, 18] on link "Next" at bounding box center [1307, 14] width 82 height 26
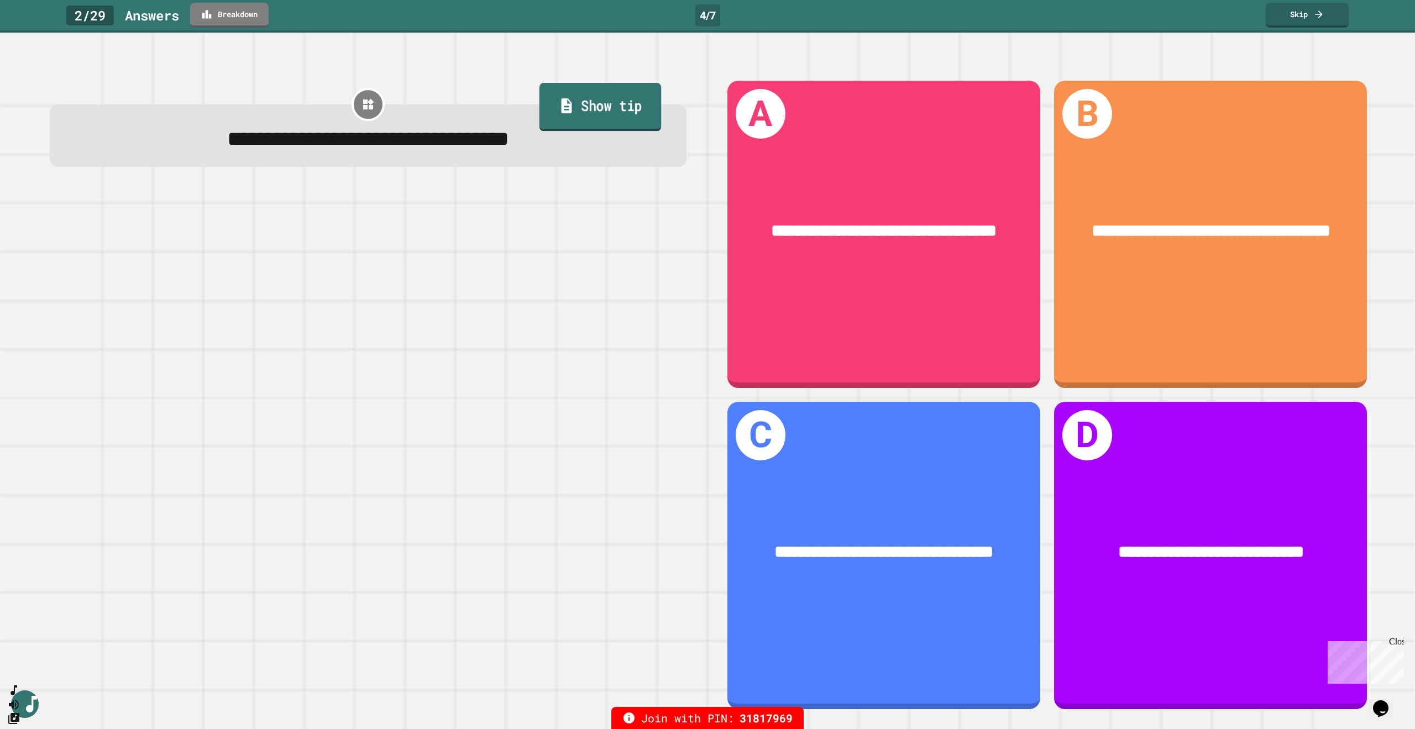
click at [625, 118] on link "Show tip" at bounding box center [600, 107] width 122 height 48
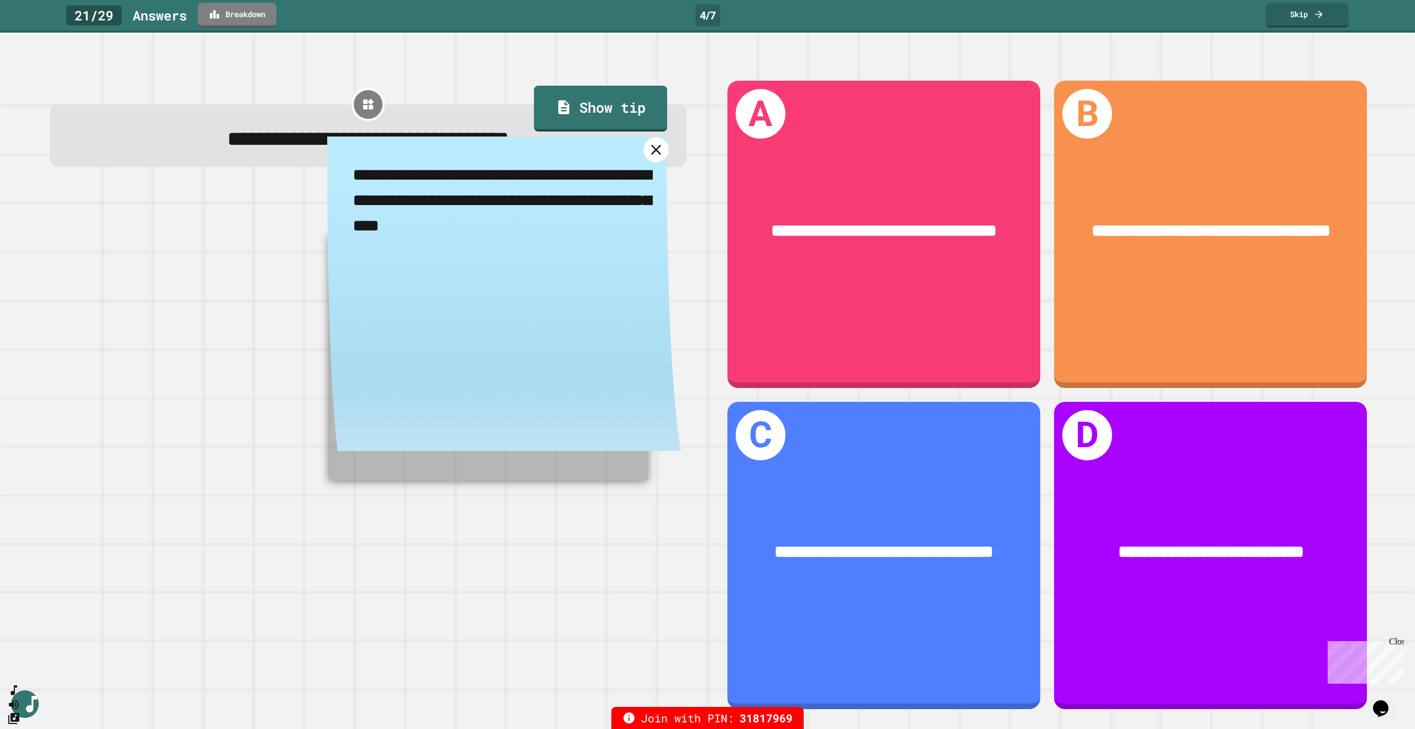
click at [651, 155] on icon at bounding box center [656, 150] width 10 height 10
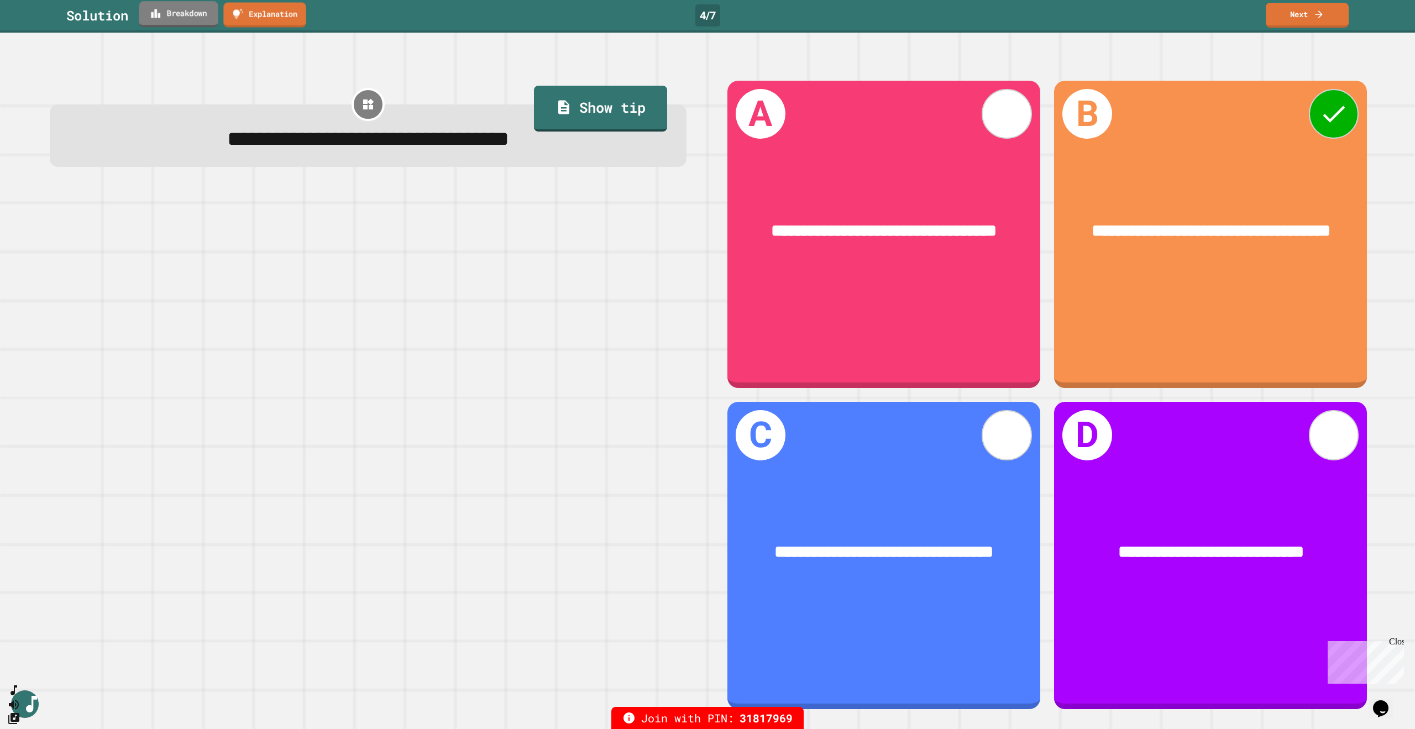
click at [202, 17] on link "Breakdown" at bounding box center [178, 14] width 79 height 26
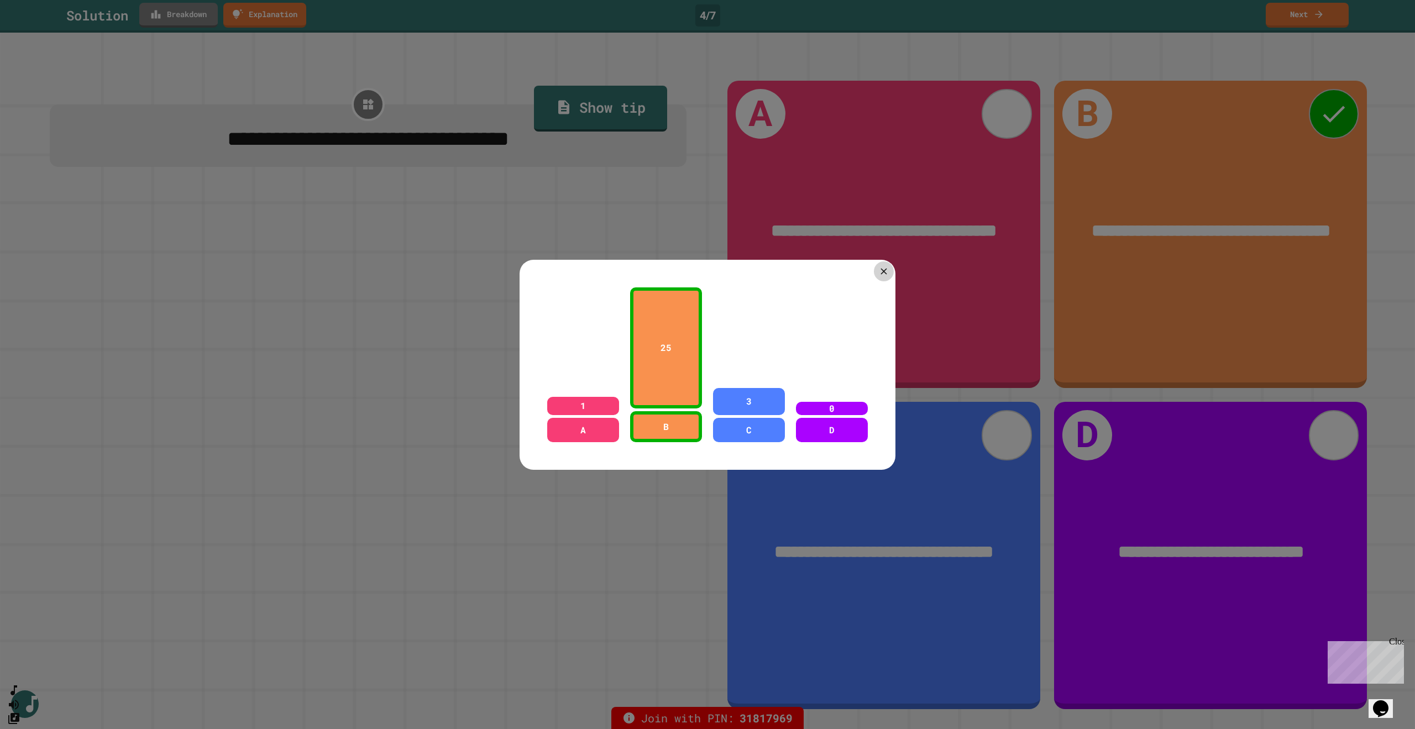
click at [878, 269] on icon at bounding box center [883, 271] width 11 height 11
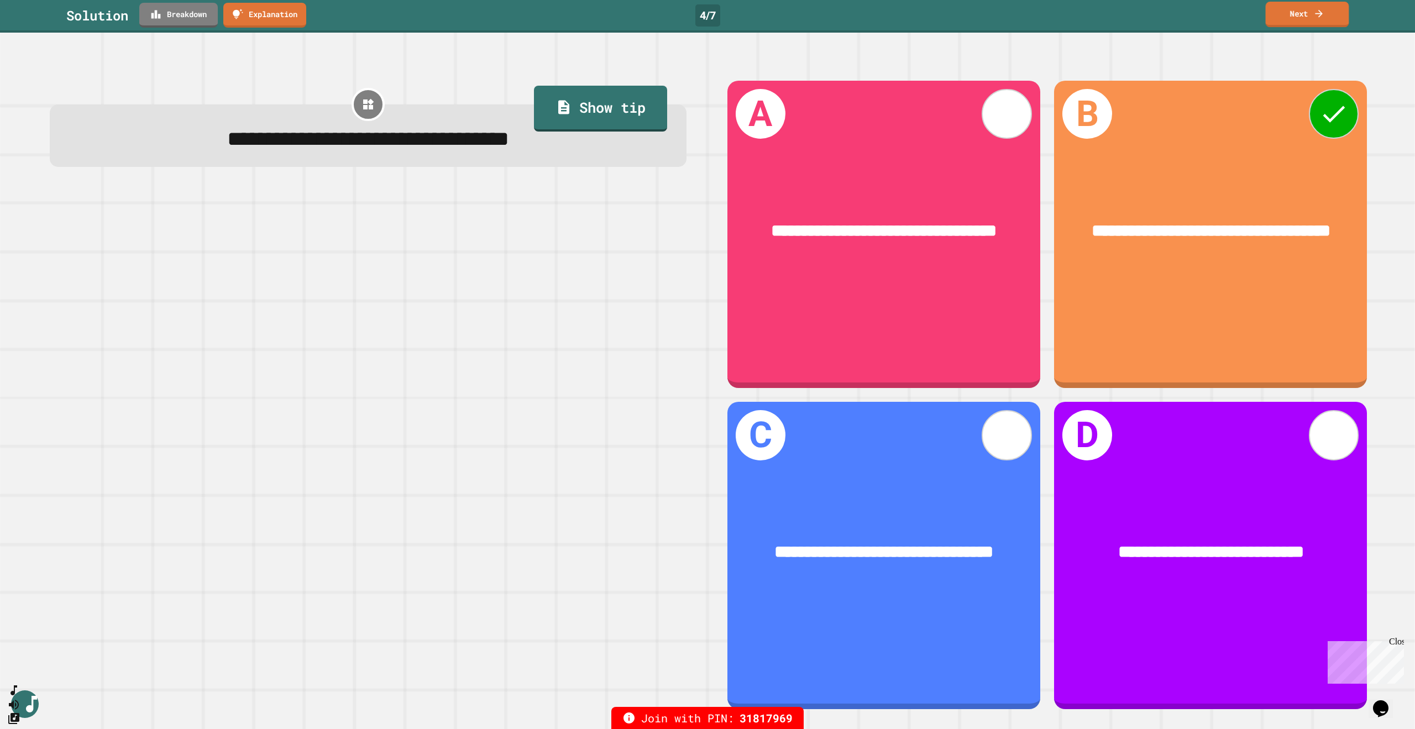
click at [1320, 15] on icon at bounding box center [1318, 14] width 11 height 12
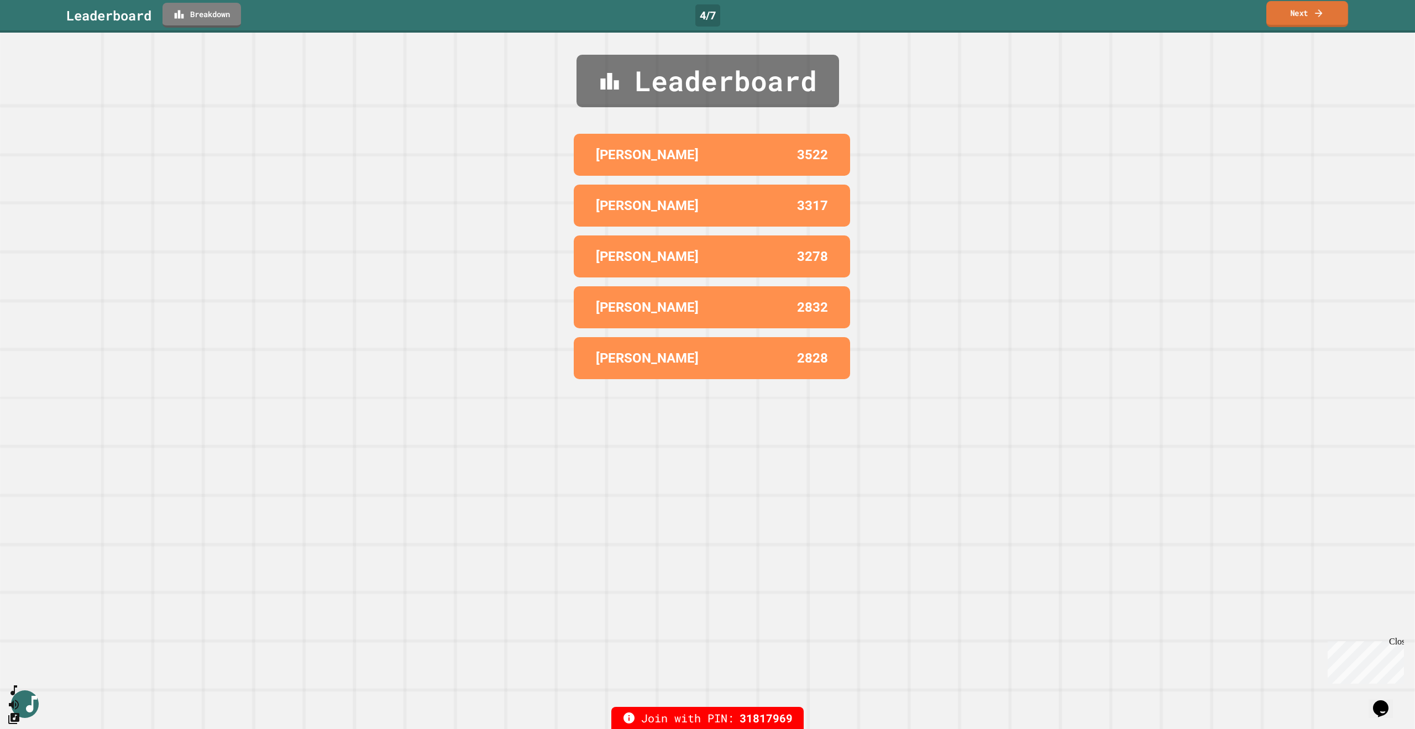
click at [1295, 12] on link "Next" at bounding box center [1307, 14] width 82 height 26
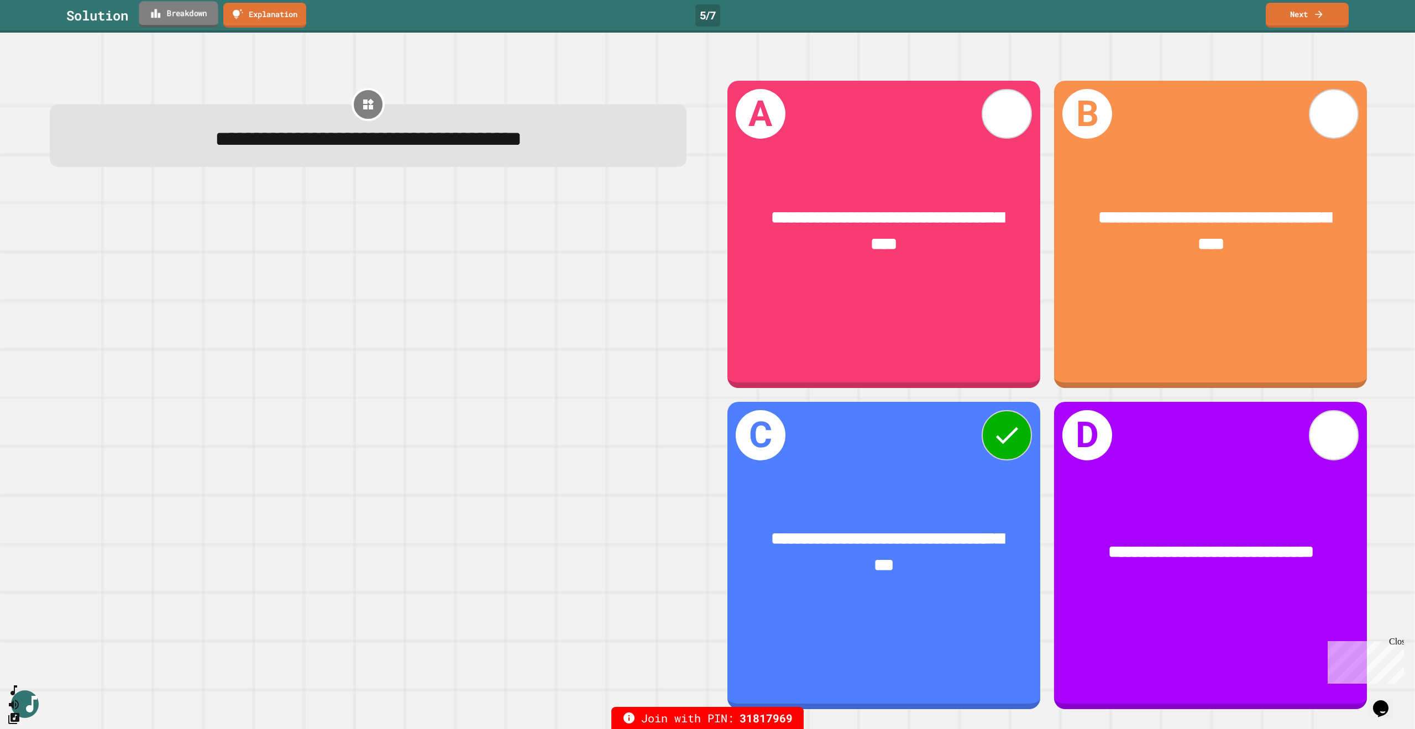
click at [200, 15] on link "Breakdown" at bounding box center [178, 14] width 79 height 26
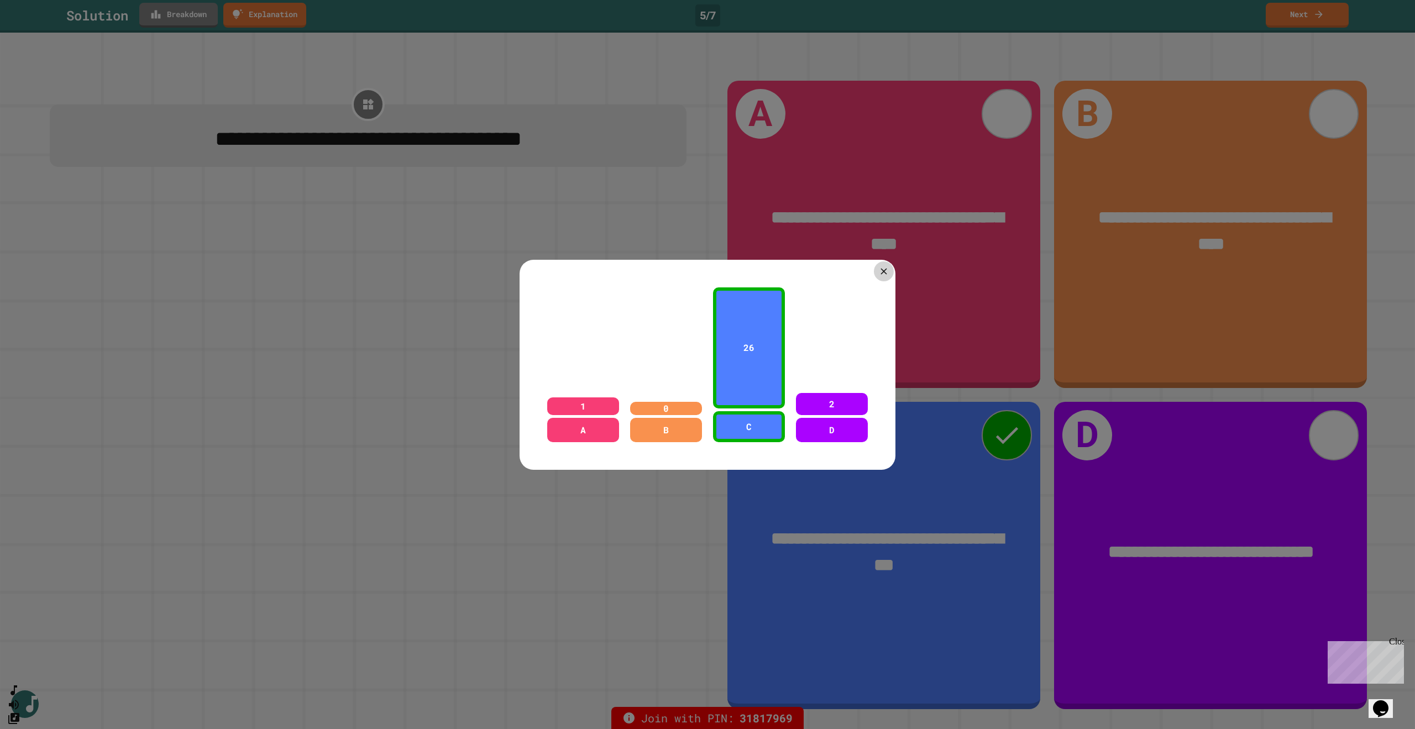
click at [879, 269] on icon at bounding box center [883, 271] width 11 height 11
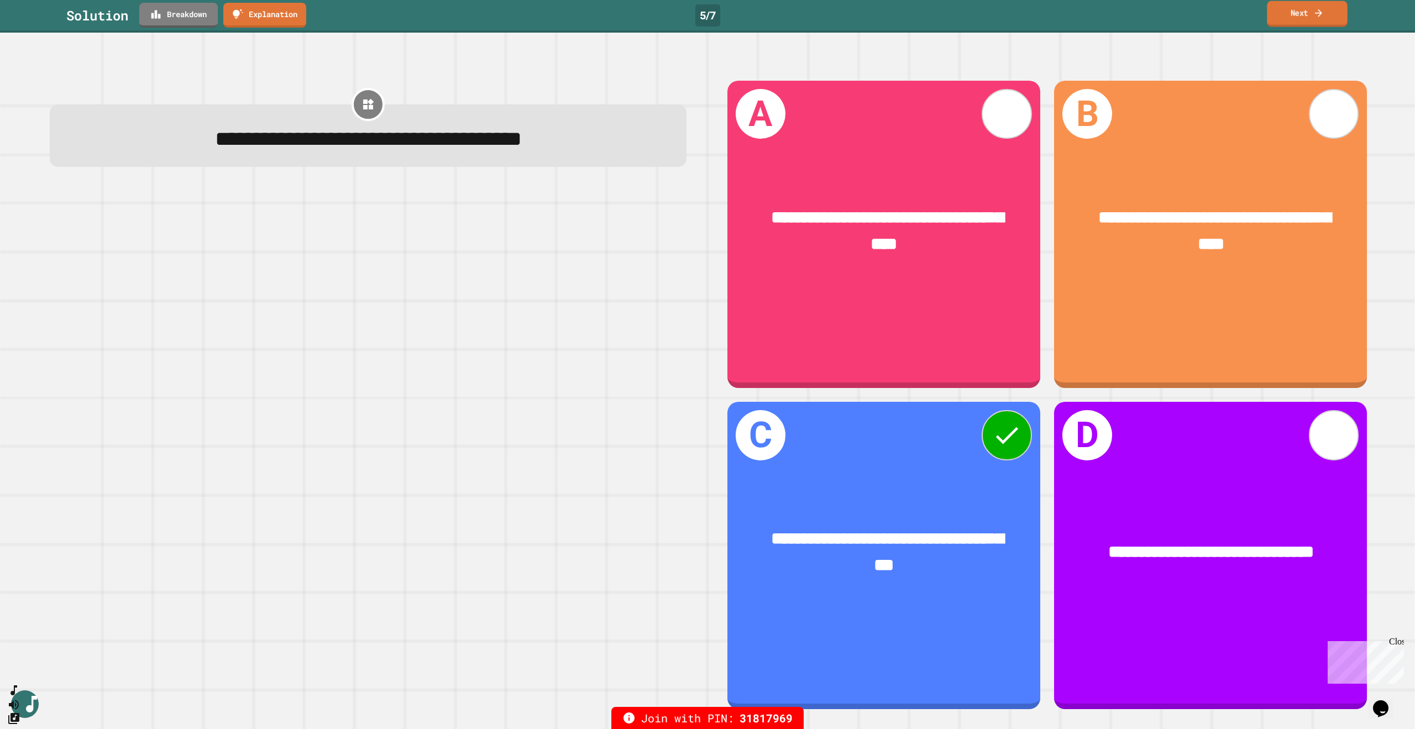
click at [1309, 19] on link "Next" at bounding box center [1307, 14] width 80 height 26
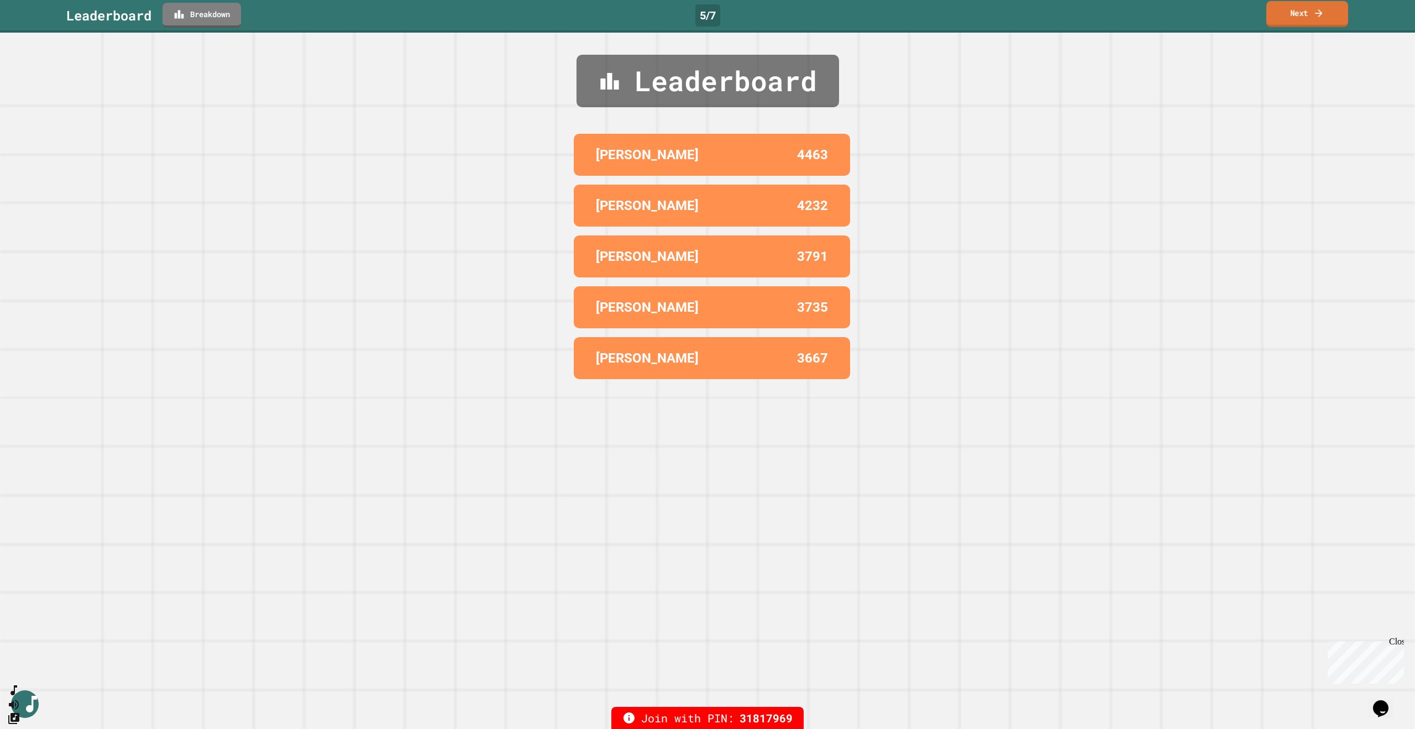
click at [1281, 21] on link "Next" at bounding box center [1307, 14] width 82 height 26
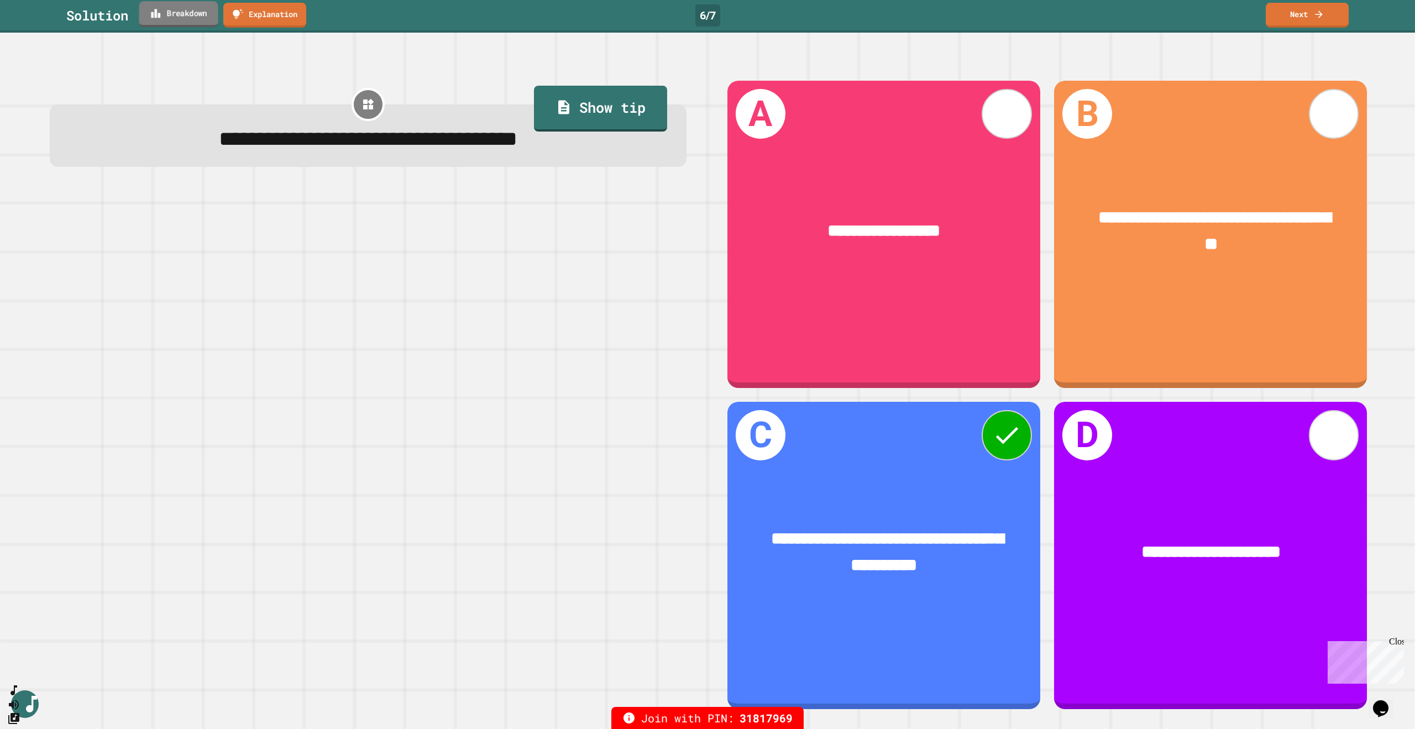
click at [179, 14] on link "Breakdown" at bounding box center [178, 14] width 79 height 26
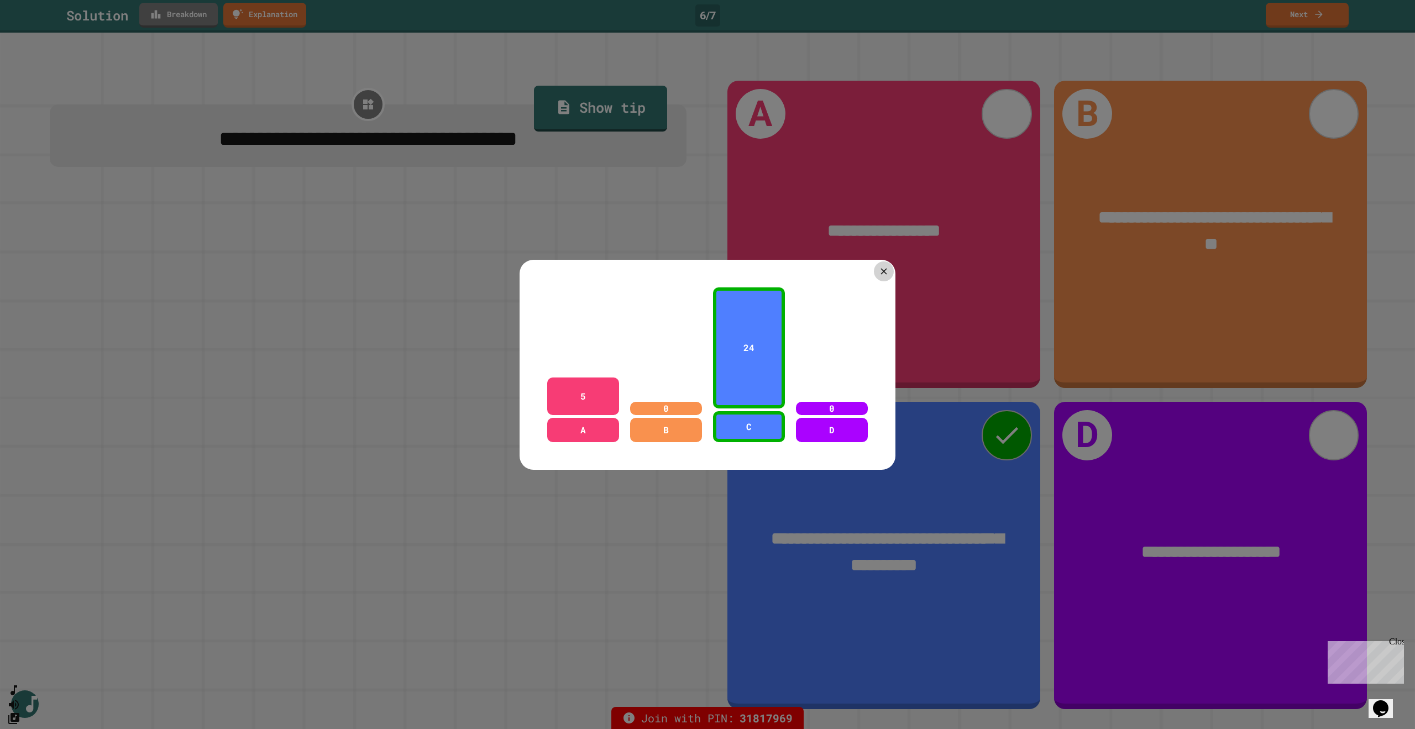
click at [883, 266] on icon at bounding box center [883, 271] width 11 height 11
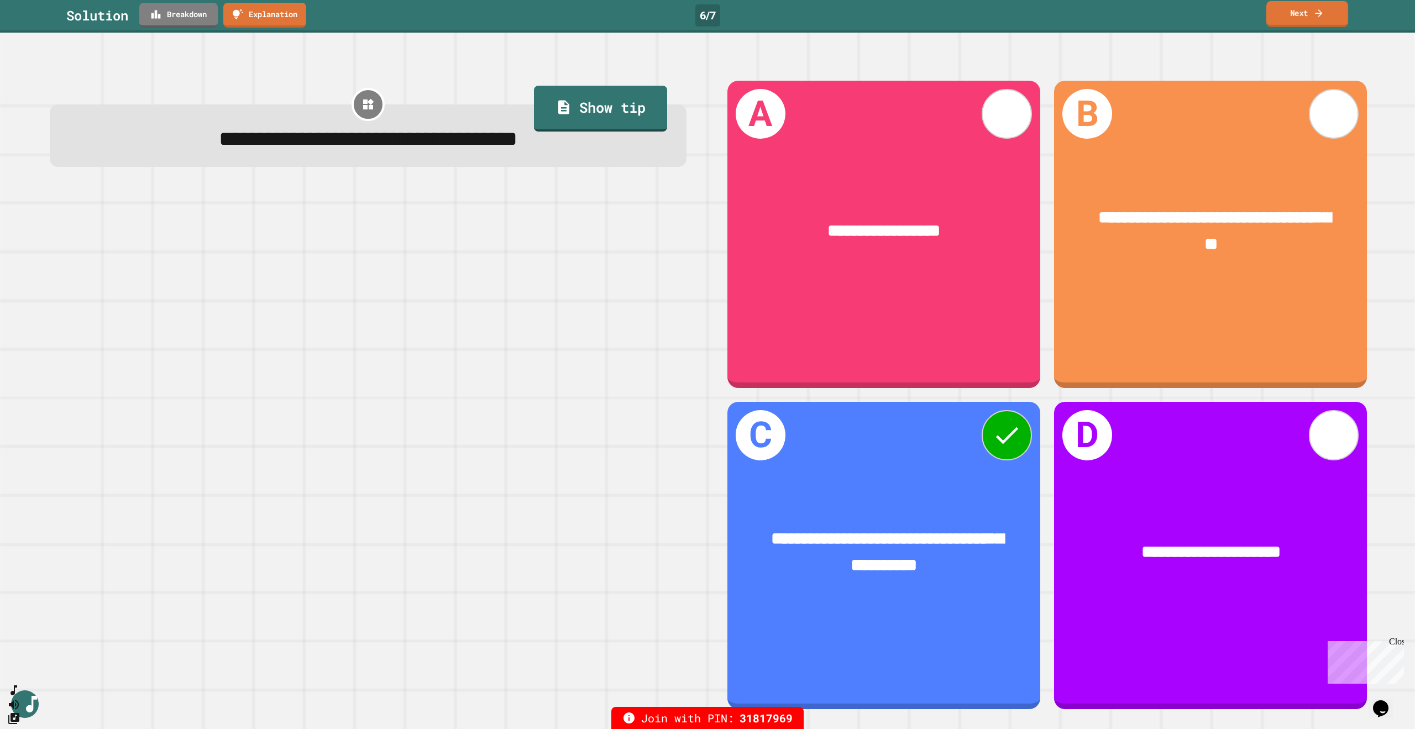
click at [1304, 14] on link "Next" at bounding box center [1307, 14] width 82 height 26
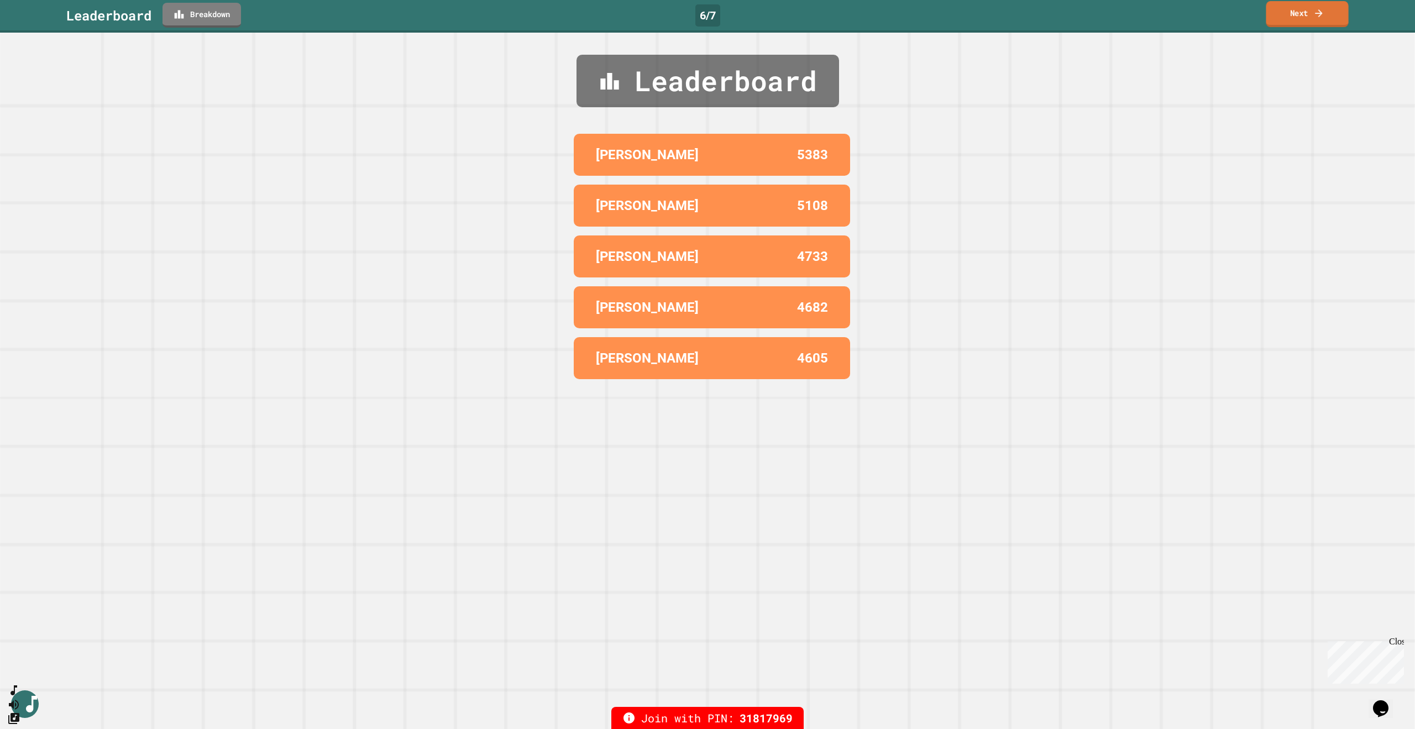
click at [1297, 11] on link "Next" at bounding box center [1307, 14] width 82 height 26
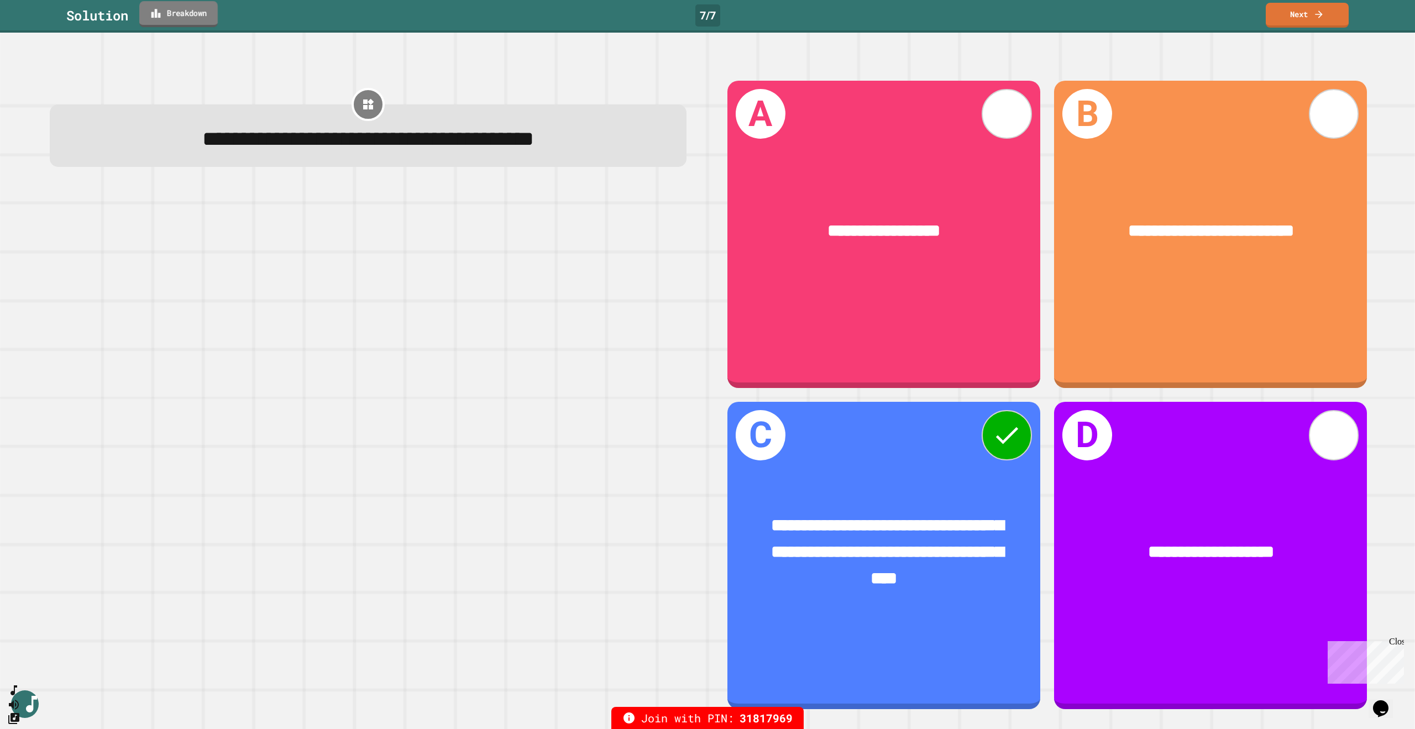
click at [204, 18] on link "Breakdown" at bounding box center [178, 14] width 78 height 26
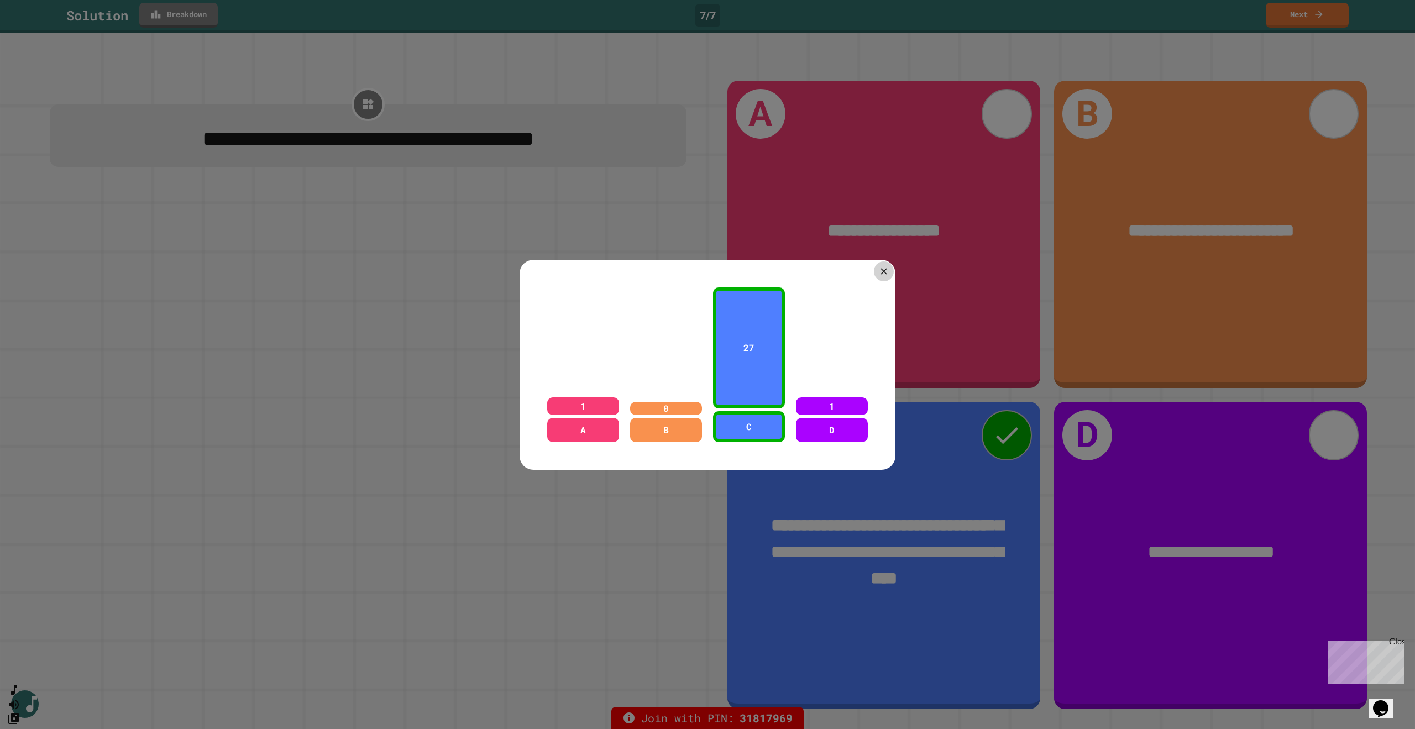
click at [883, 266] on icon at bounding box center [883, 271] width 11 height 11
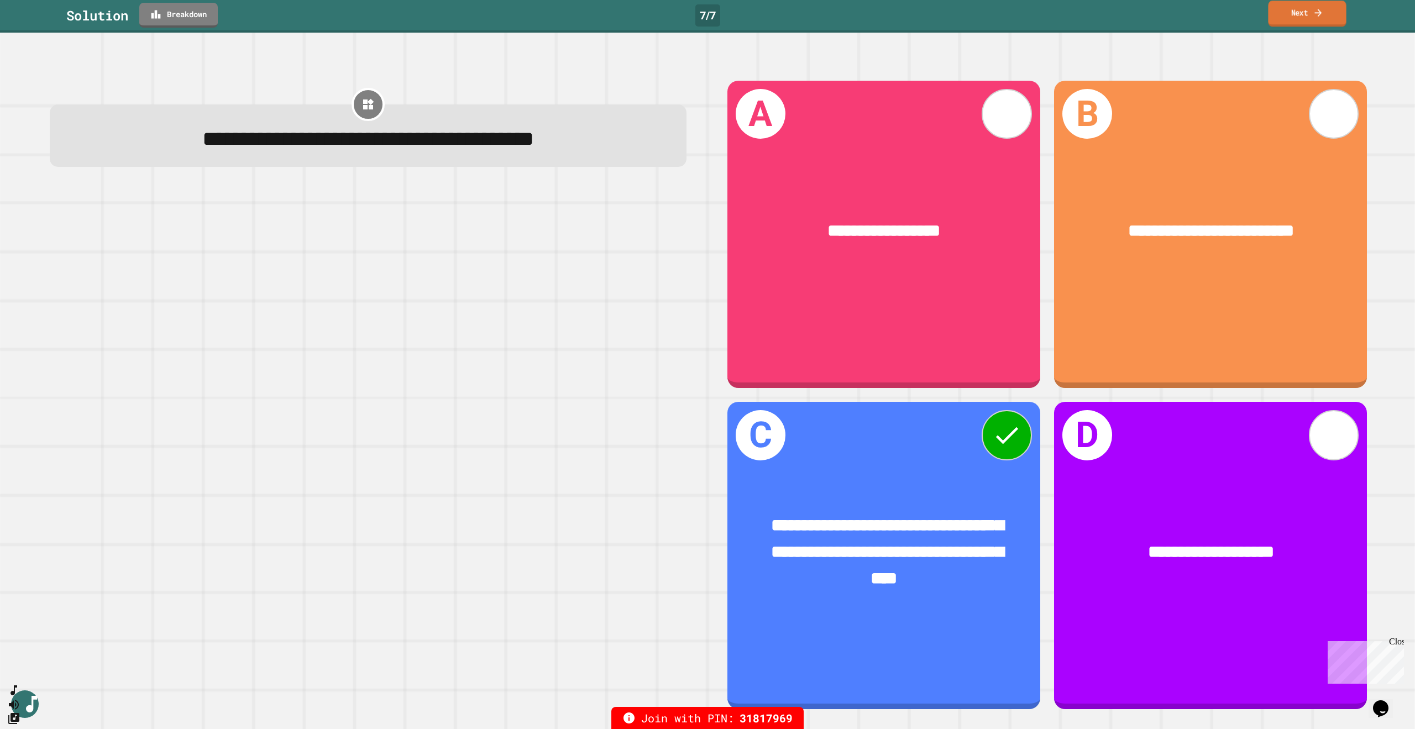
click at [1316, 8] on icon at bounding box center [1318, 13] width 11 height 12
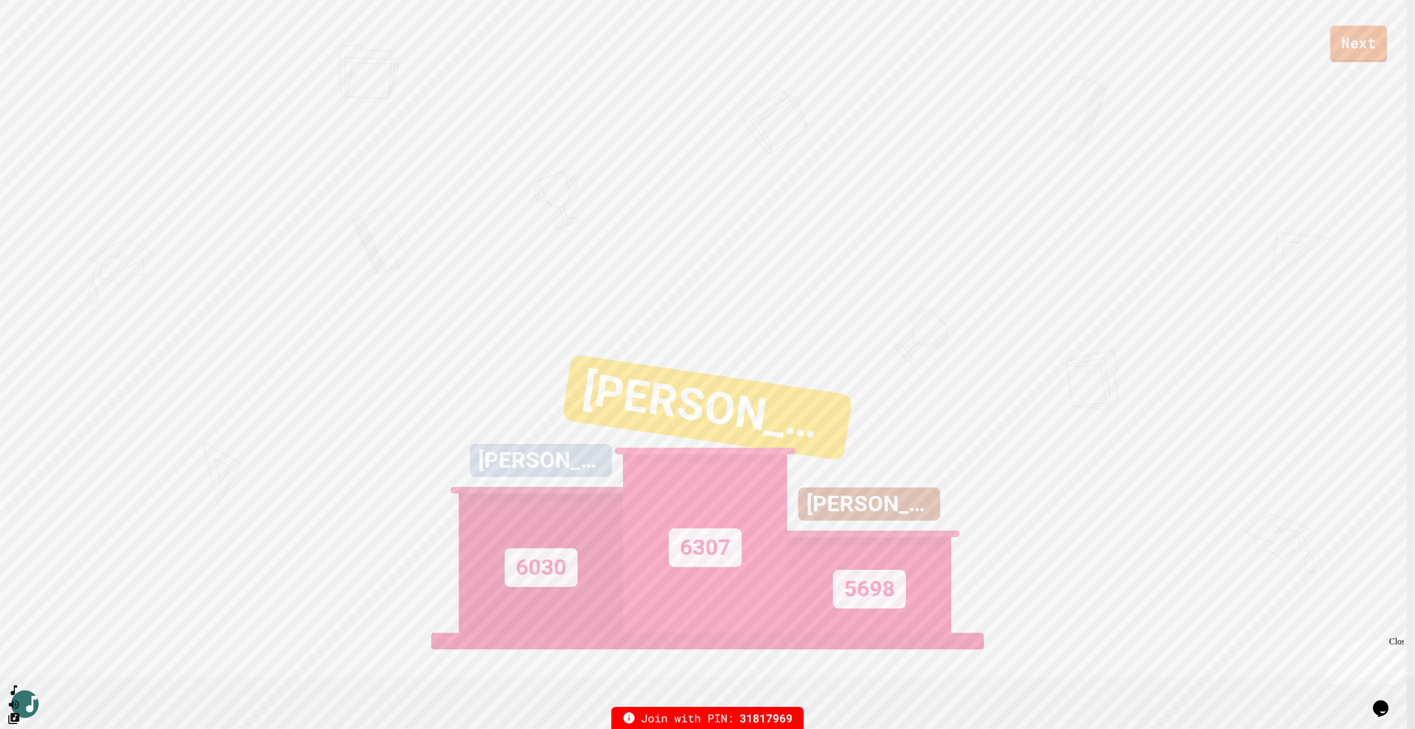
click at [1351, 50] on link "Next" at bounding box center [1358, 43] width 57 height 36
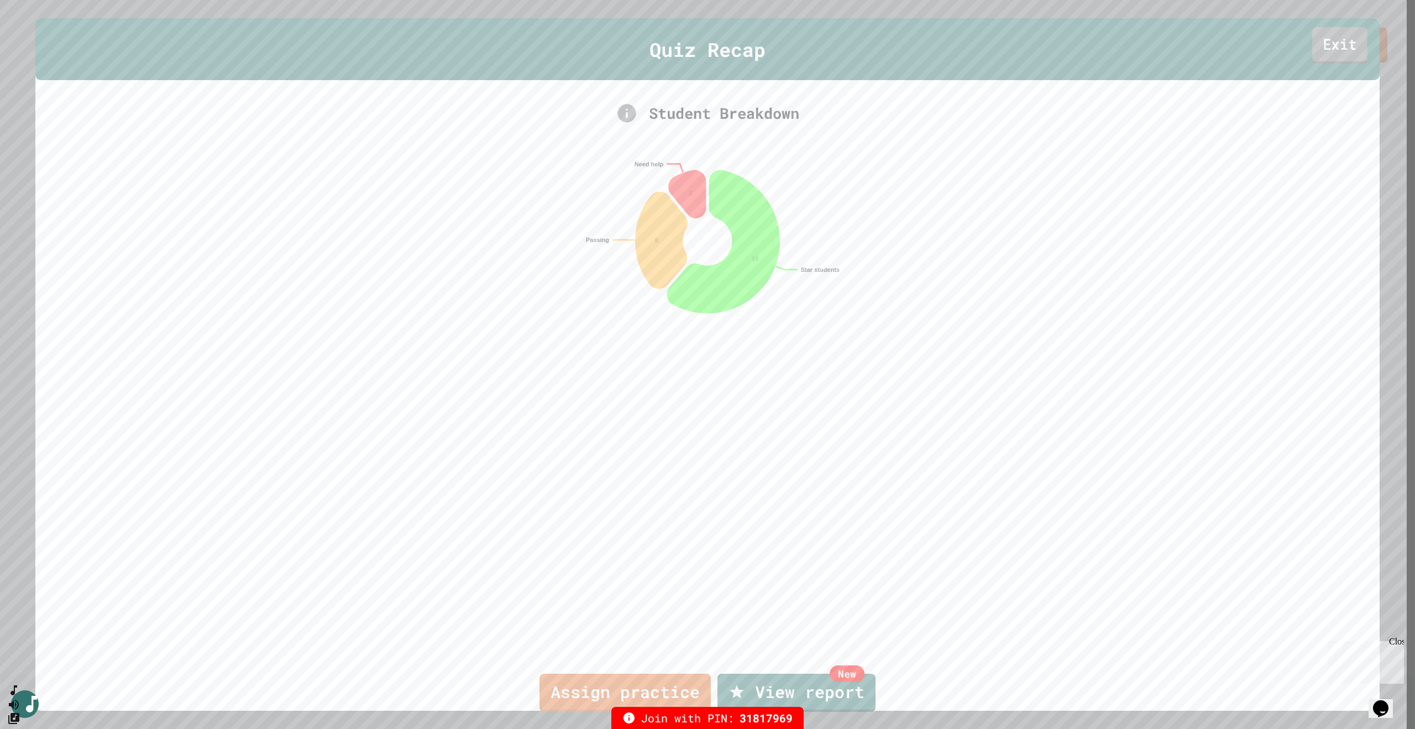
click at [1341, 46] on link "Exit" at bounding box center [1339, 45] width 55 height 36
